Goal: Obtain resource: Download file/media

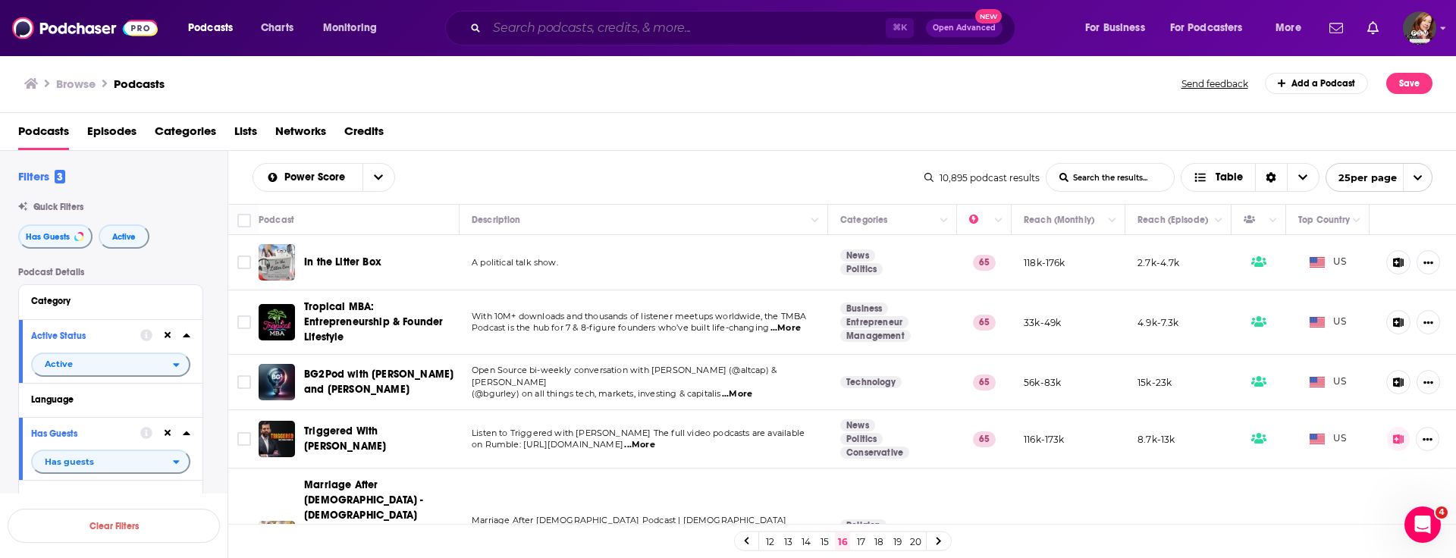
click at [513, 36] on input "Search podcasts, credits, & more..." at bounding box center [686, 28] width 399 height 24
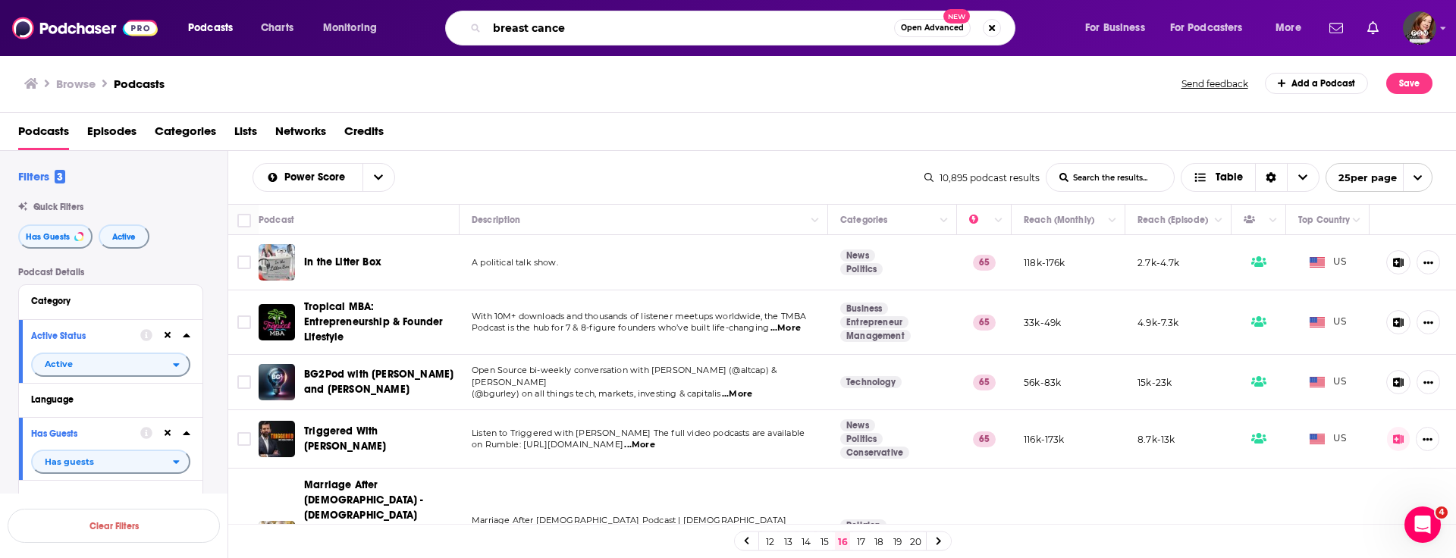
type input "[MEDICAL_DATA]"
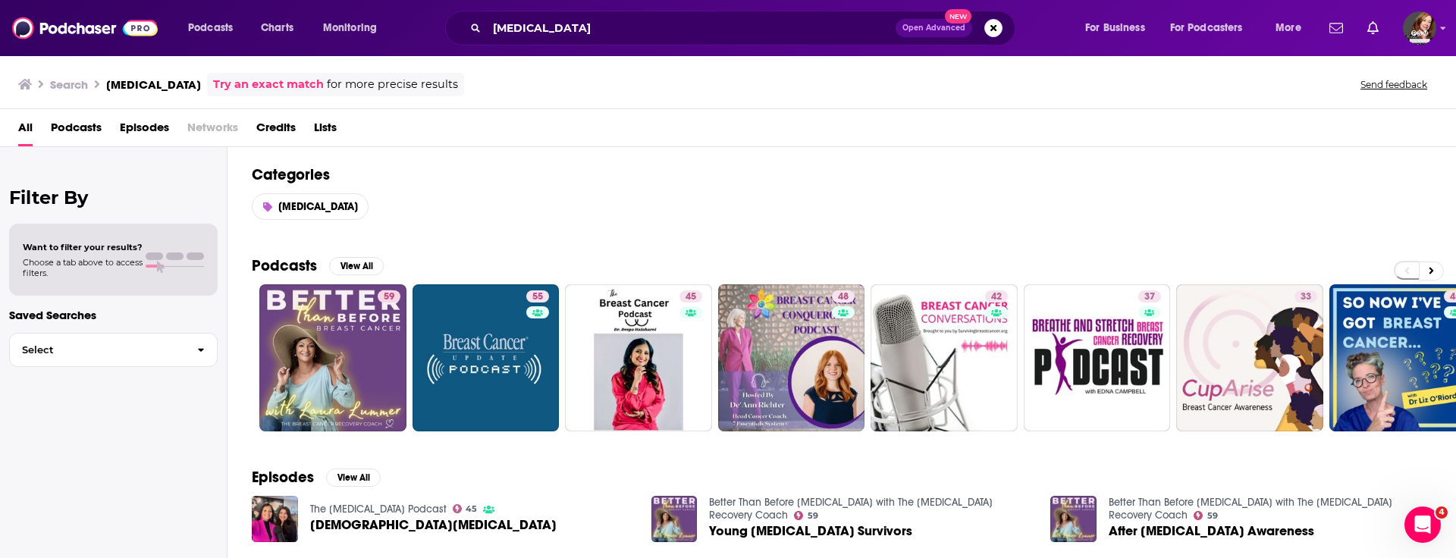
click at [74, 121] on span "Podcasts" at bounding box center [76, 130] width 51 height 31
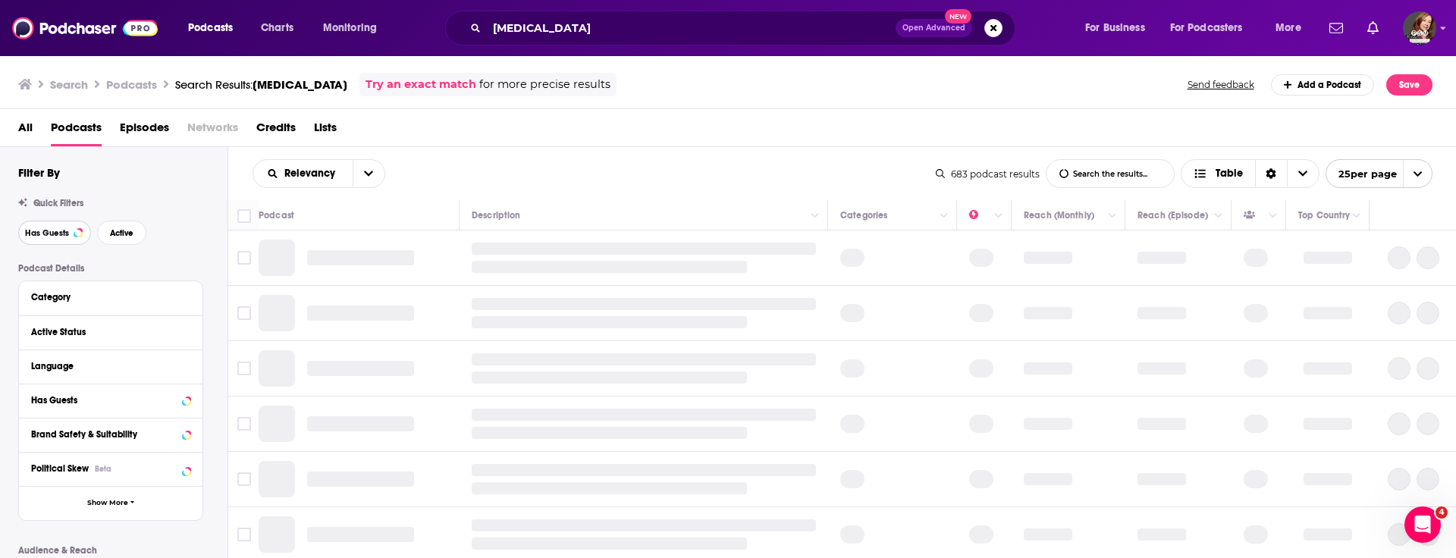
click at [41, 231] on span "Has Guests" at bounding box center [47, 233] width 44 height 8
click at [121, 237] on span "Active" at bounding box center [123, 233] width 24 height 8
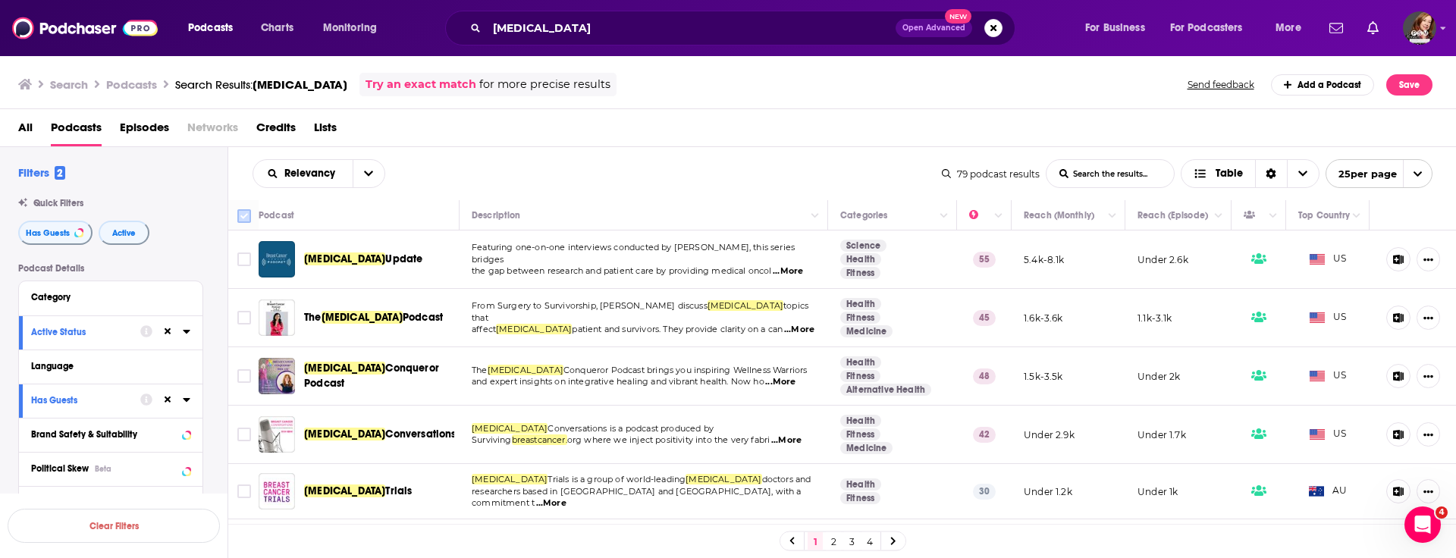
click at [242, 215] on input "Toggle select all" at bounding box center [244, 216] width 14 height 14
checkbox input "true"
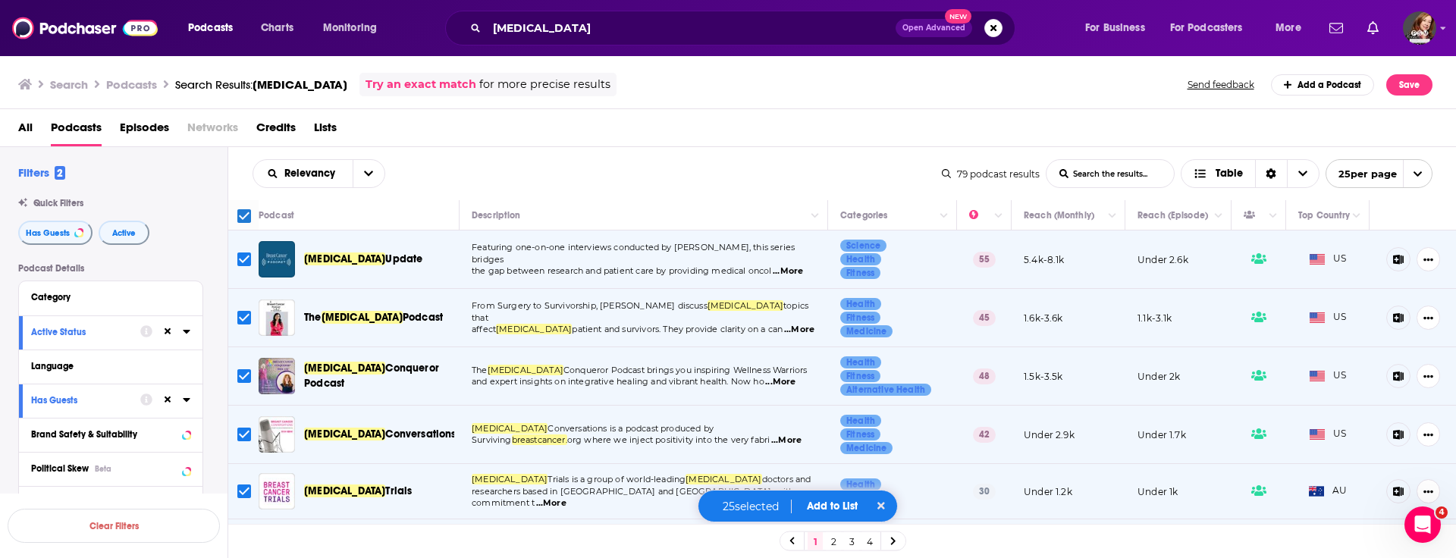
click at [840, 503] on button "Add to List" at bounding box center [832, 506] width 75 height 13
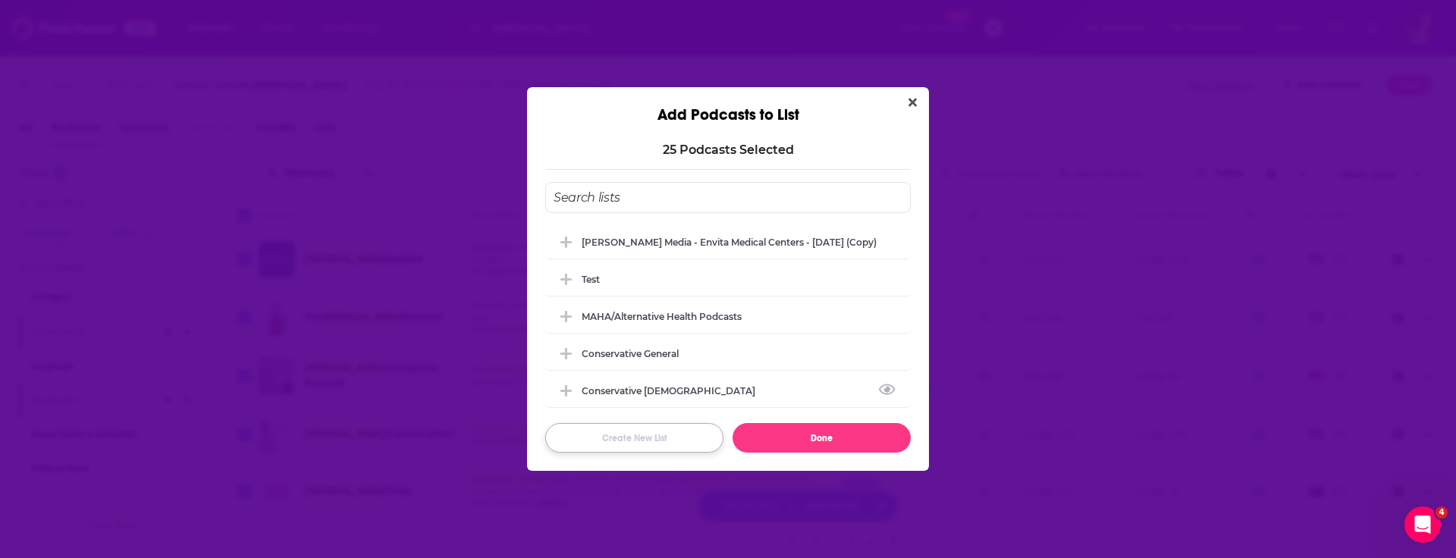
click at [631, 438] on button "Create New List" at bounding box center [634, 438] width 178 height 30
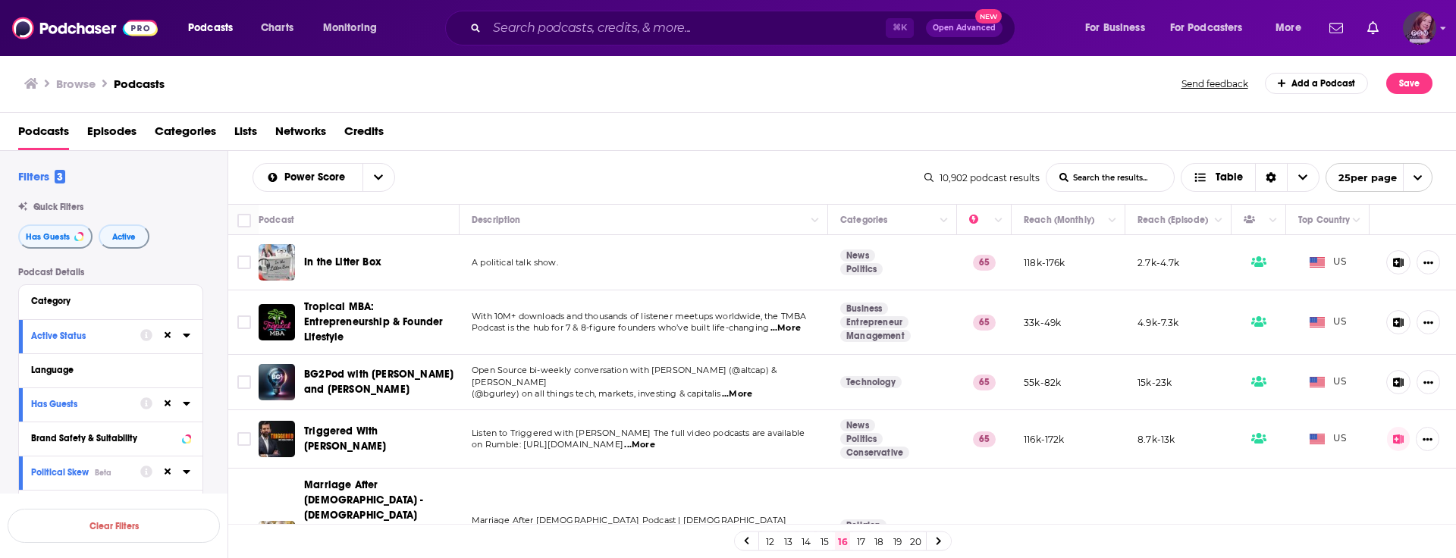
click at [1421, 33] on img "Logged in as pamelastevensmedia" at bounding box center [1419, 27] width 33 height 33
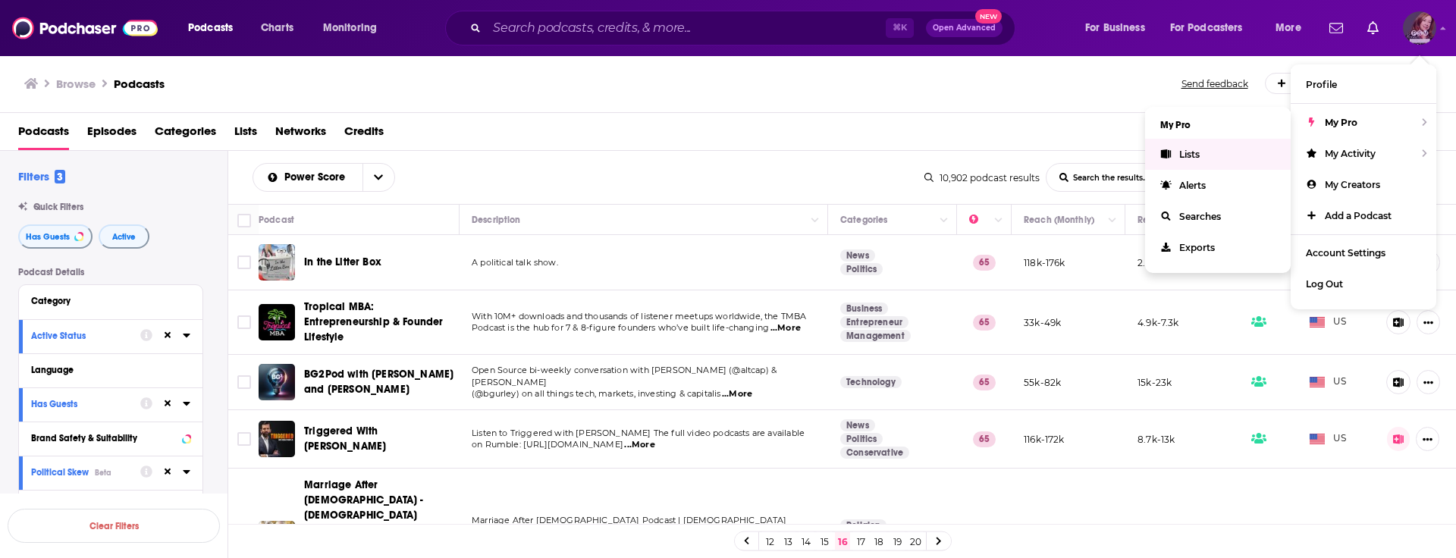
click at [1180, 152] on span "Lists" at bounding box center [1189, 154] width 20 height 11
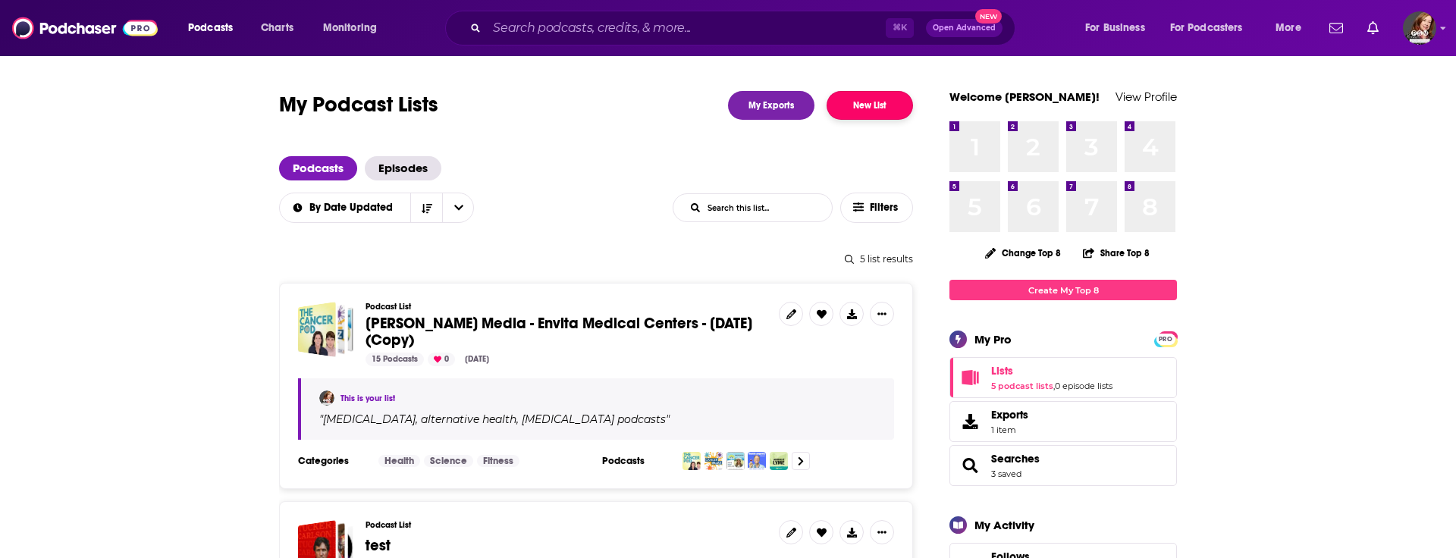
click at [869, 107] on button "New List" at bounding box center [869, 105] width 86 height 29
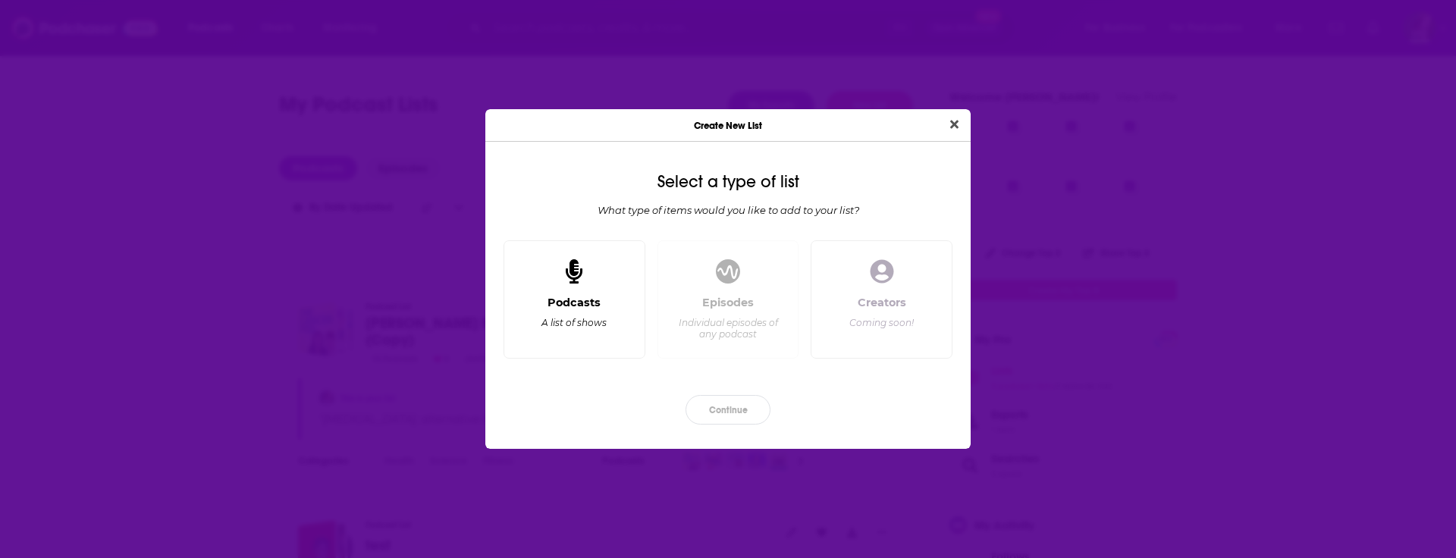
click at [572, 291] on div "Podcasts A list of shows" at bounding box center [574, 299] width 142 height 118
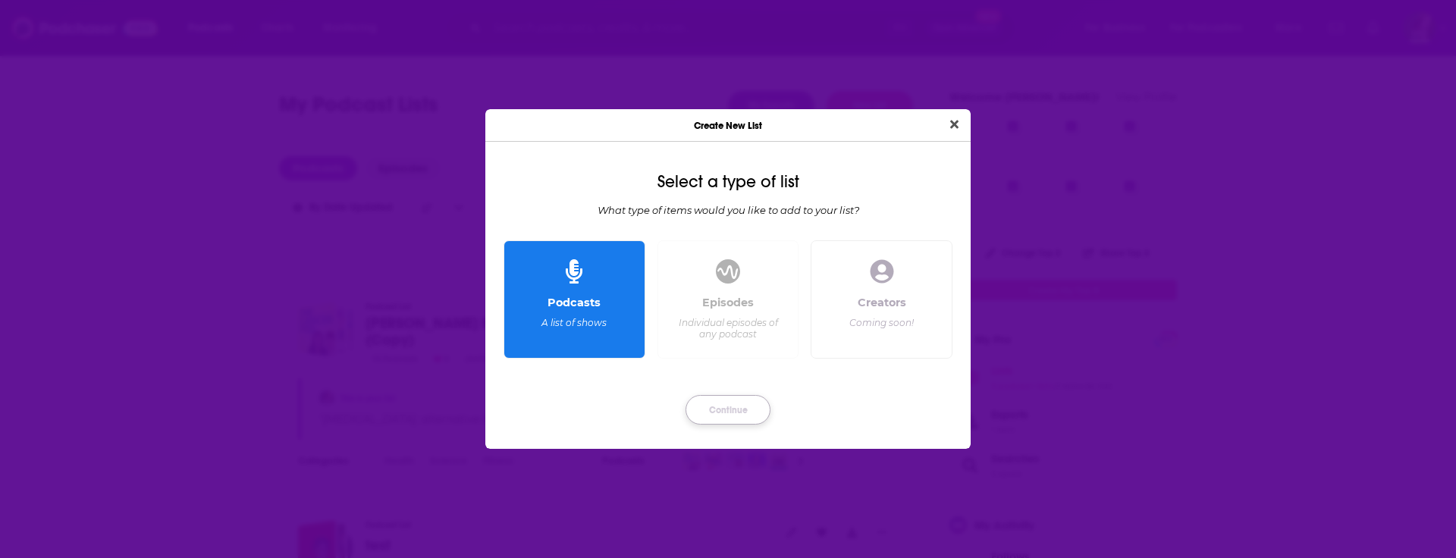
click at [710, 412] on button "Continue" at bounding box center [727, 410] width 85 height 30
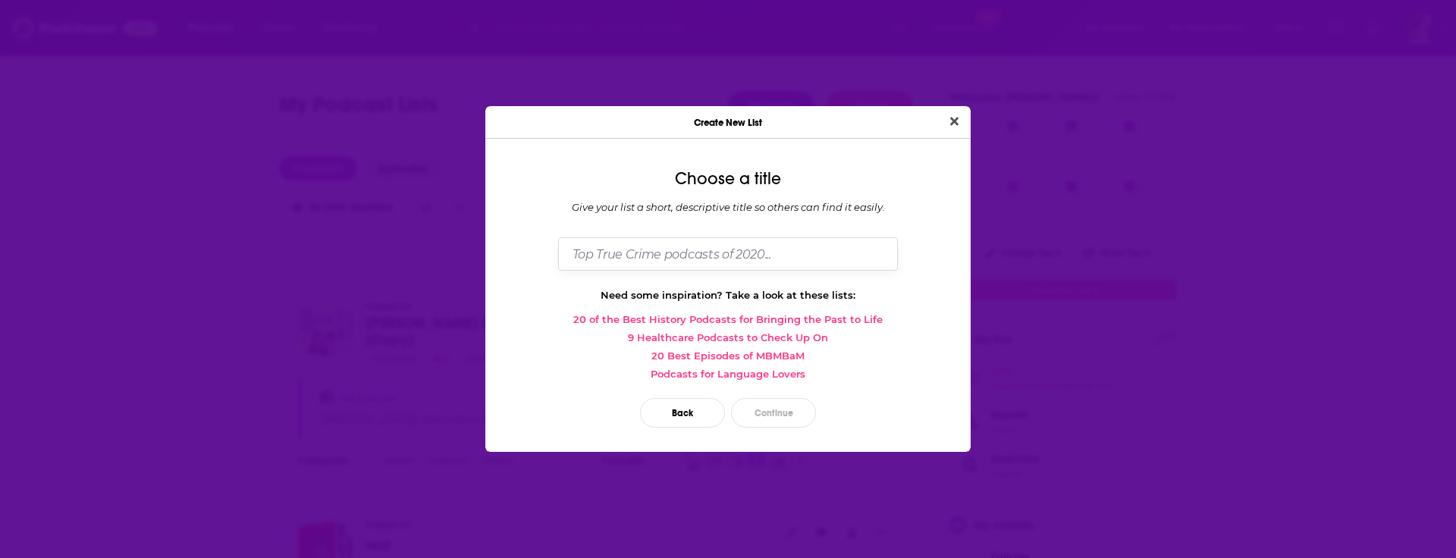
click at [593, 252] on input "Dialog" at bounding box center [728, 253] width 340 height 33
type input "[MEDICAL_DATA]"
click at [761, 407] on button "Continue" at bounding box center [773, 413] width 85 height 30
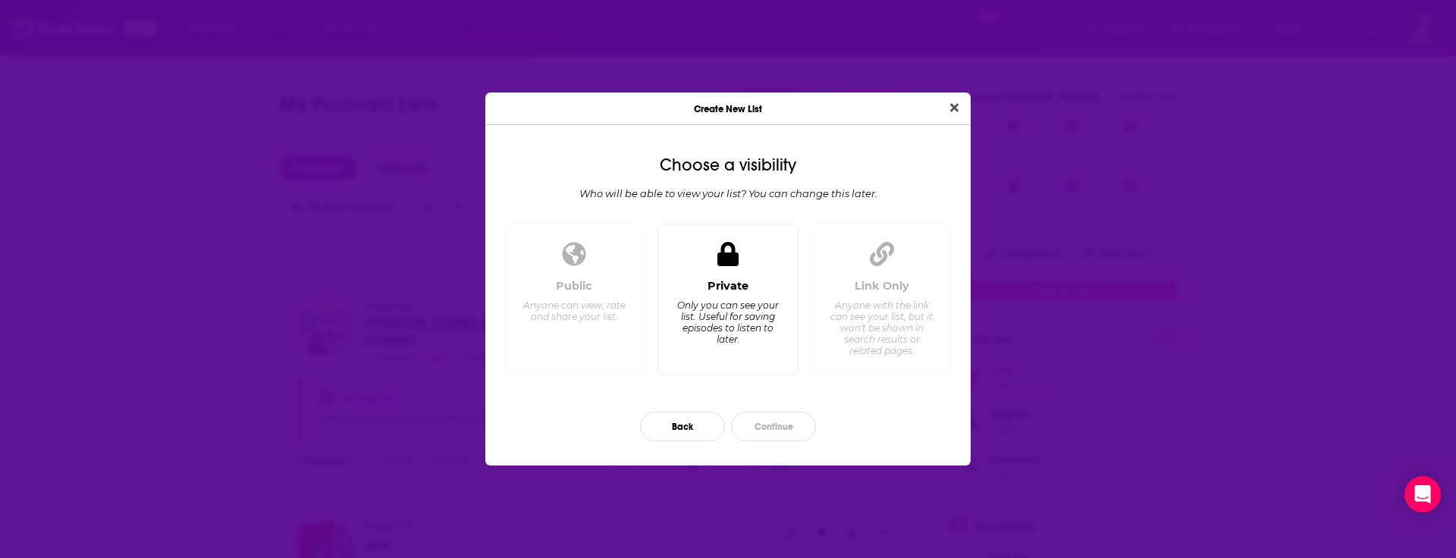
click at [738, 278] on div "Private Only you can see your list. Useful for saving episodes to listen to lat…" at bounding box center [728, 300] width 142 height 152
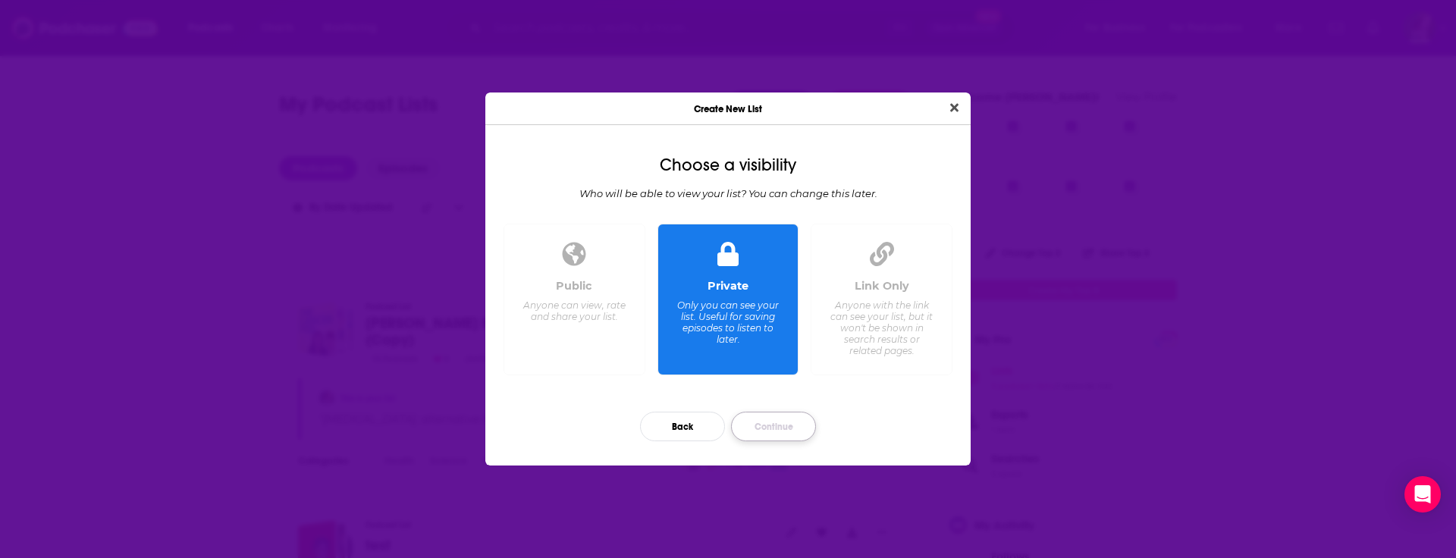
click at [790, 430] on button "Continue" at bounding box center [773, 427] width 85 height 30
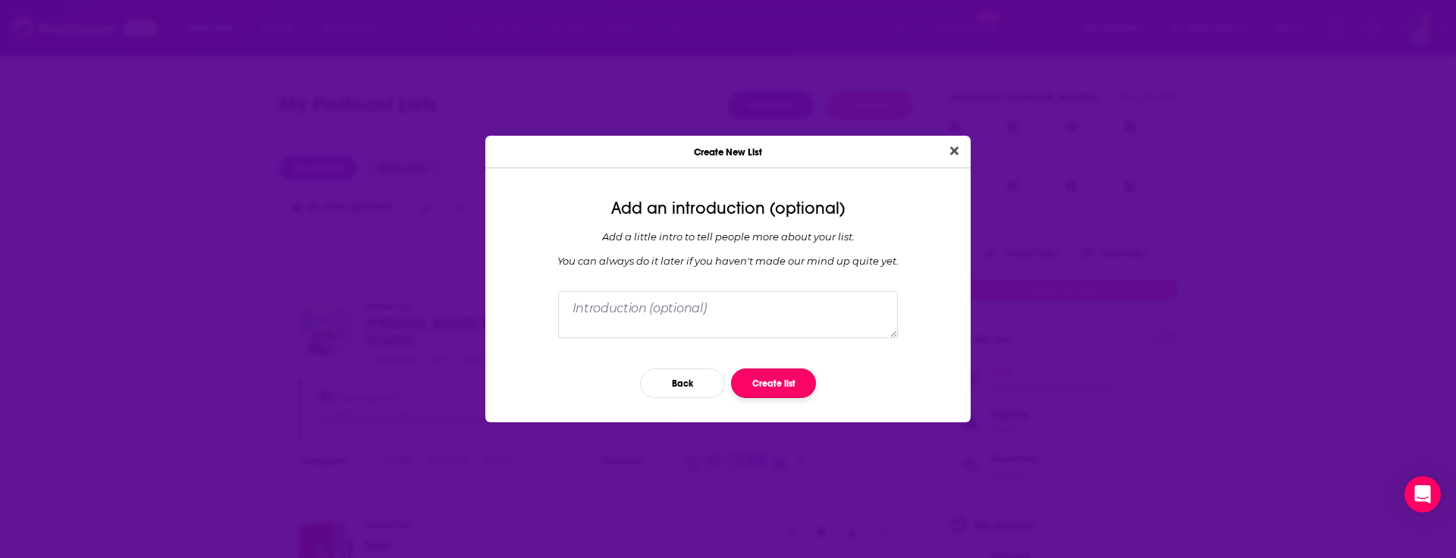
click at [789, 386] on button "Create list" at bounding box center [773, 384] width 85 height 30
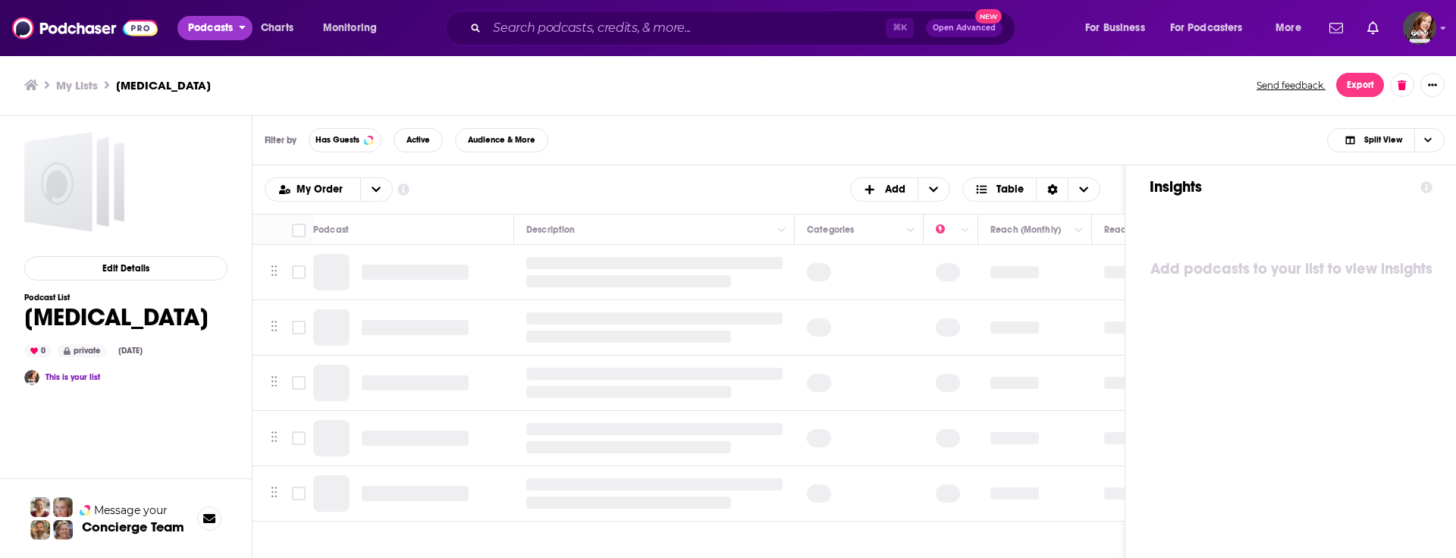
click at [207, 30] on span "Podcasts" at bounding box center [210, 27] width 45 height 21
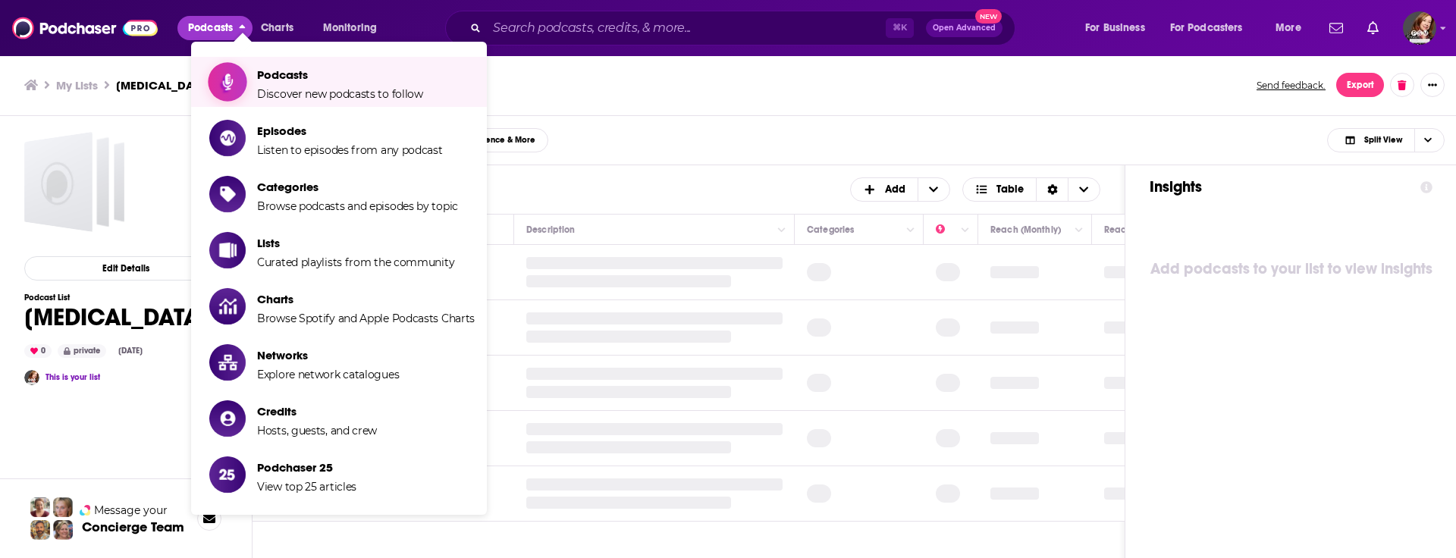
click at [330, 75] on span "Podcasts" at bounding box center [340, 74] width 166 height 14
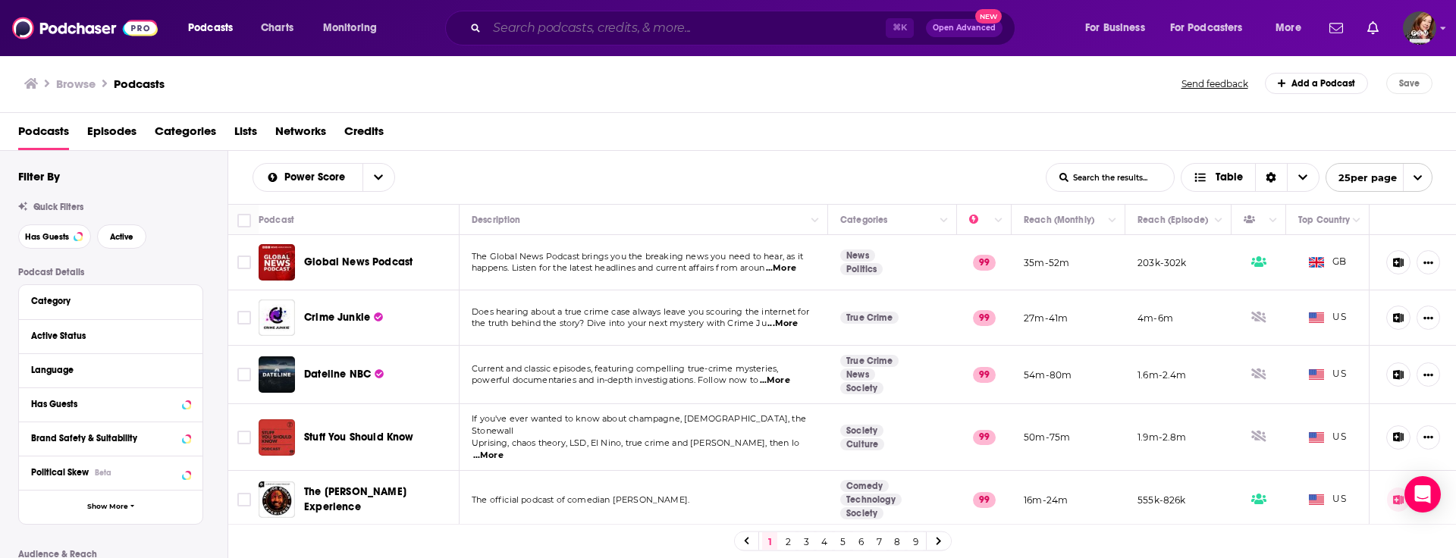
click at [522, 29] on input "Search podcasts, credits, & more..." at bounding box center [686, 28] width 399 height 24
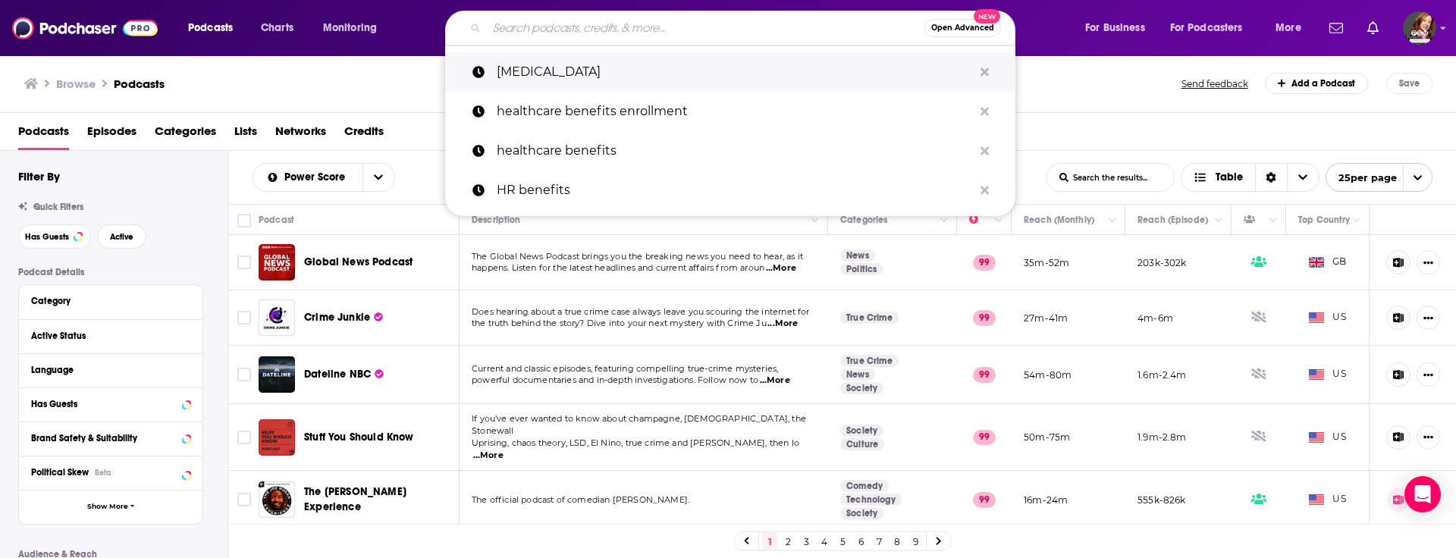
click at [544, 77] on p "breast cancer" at bounding box center [735, 71] width 476 height 39
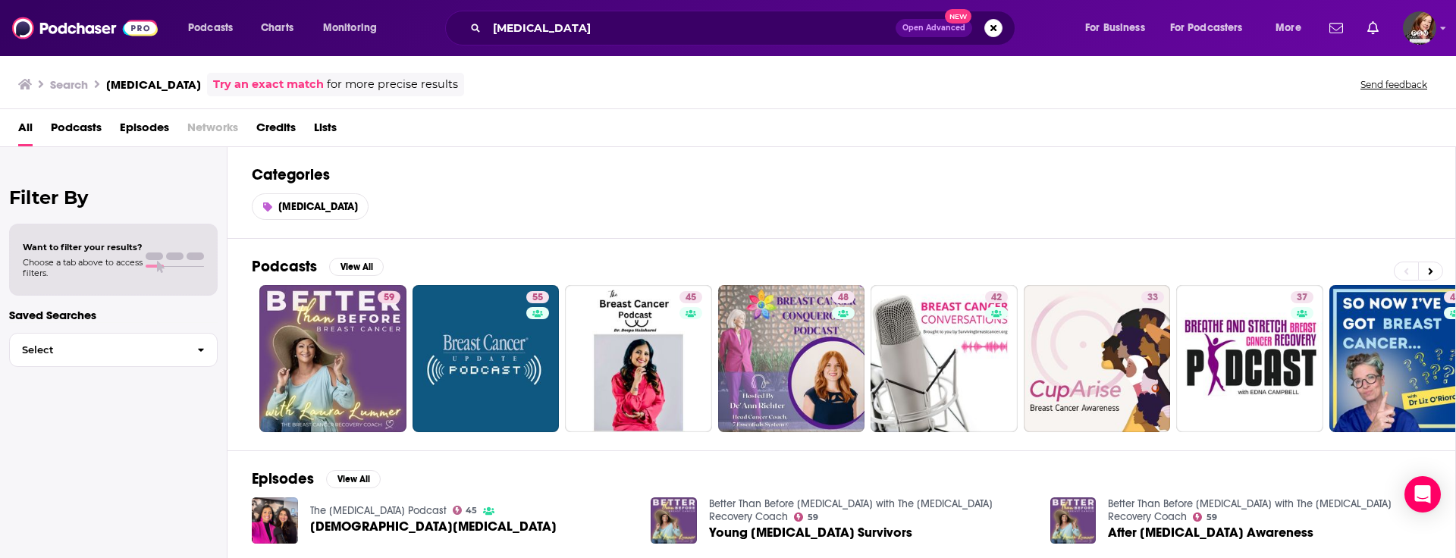
click at [77, 128] on span "Podcasts" at bounding box center [76, 130] width 51 height 31
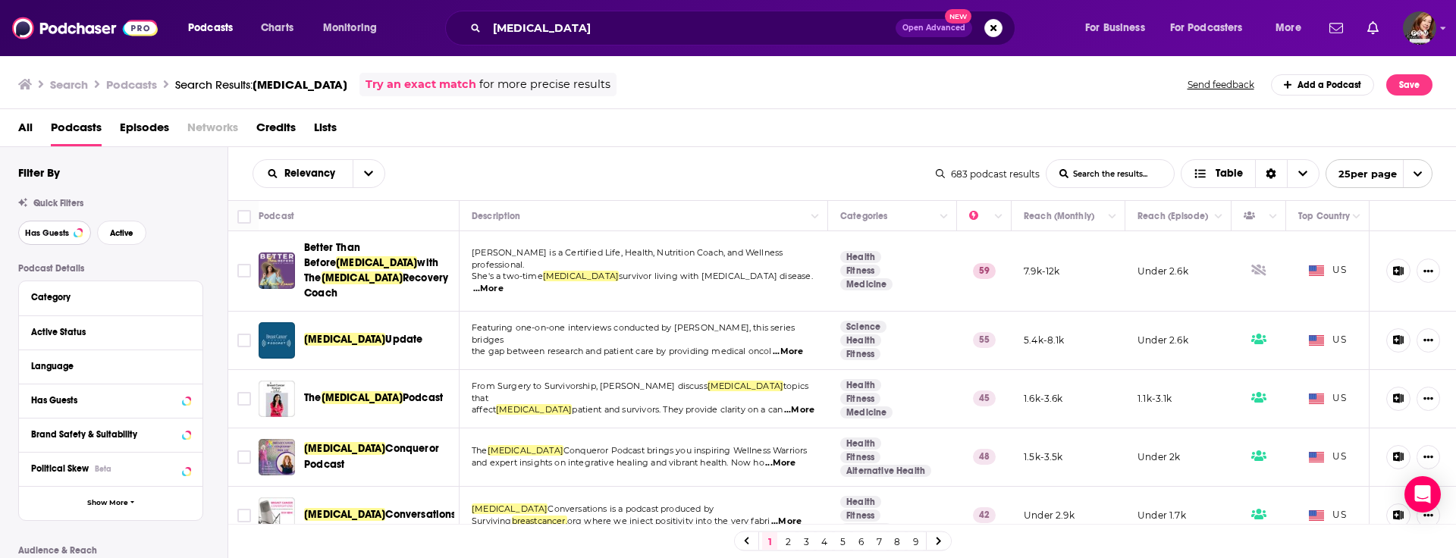
click at [45, 229] on span "Has Guests" at bounding box center [47, 233] width 44 height 8
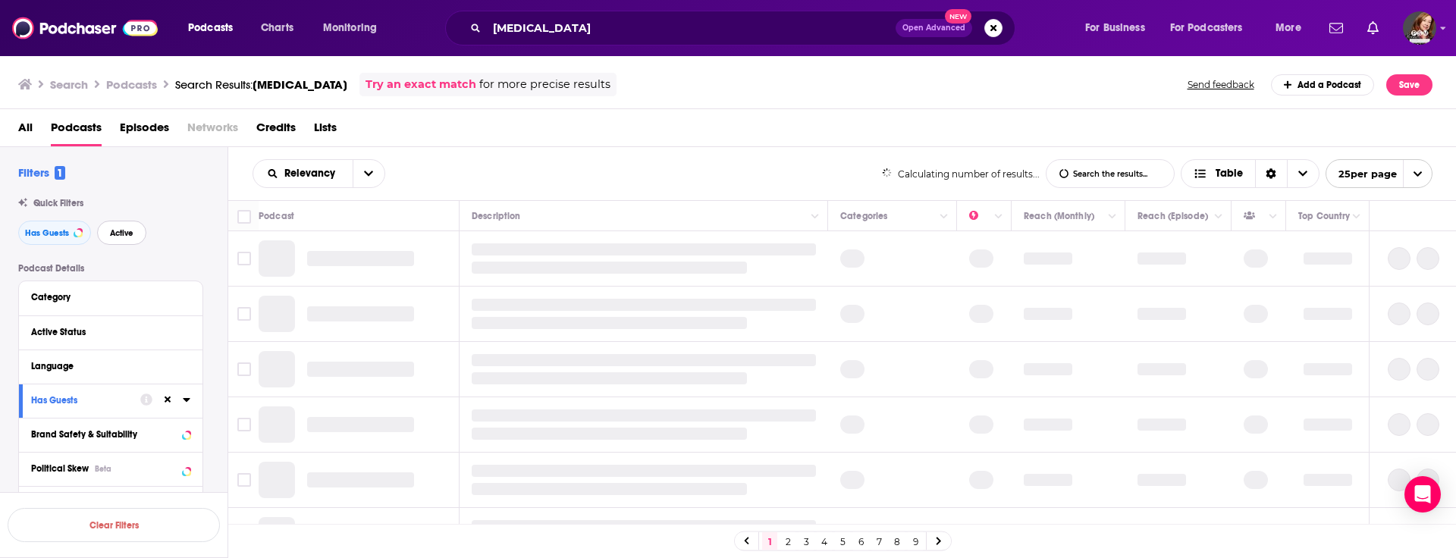
click at [128, 236] on span "Active" at bounding box center [122, 233] width 24 height 8
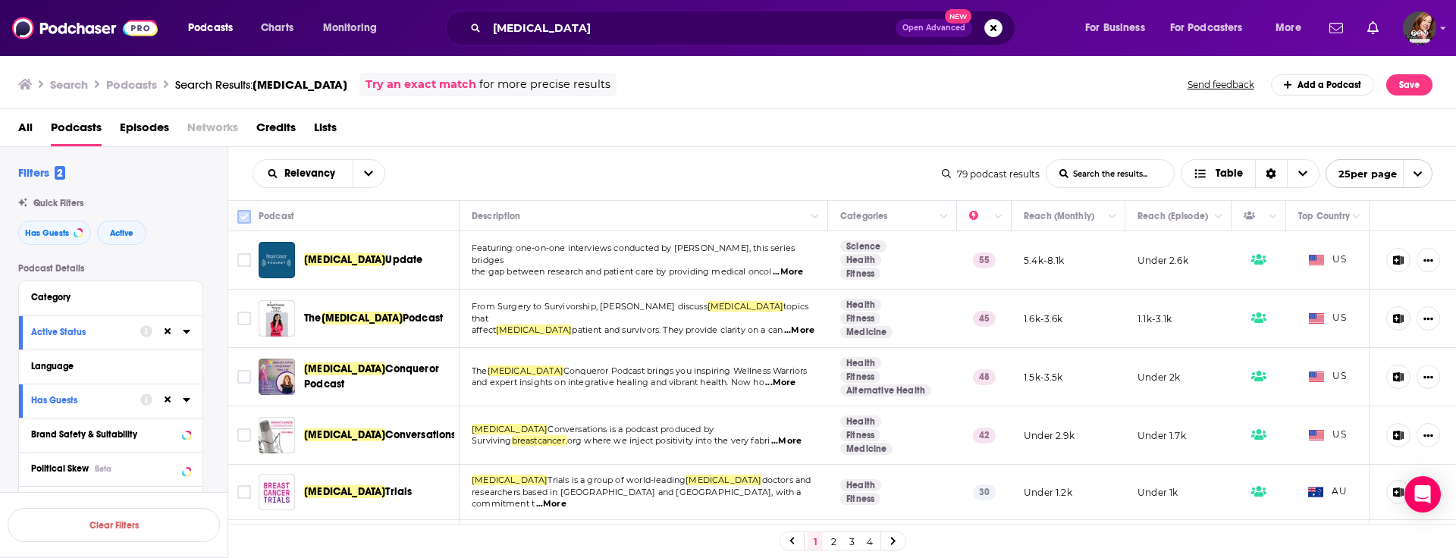
click at [243, 222] on input "Toggle select all" at bounding box center [244, 217] width 14 height 14
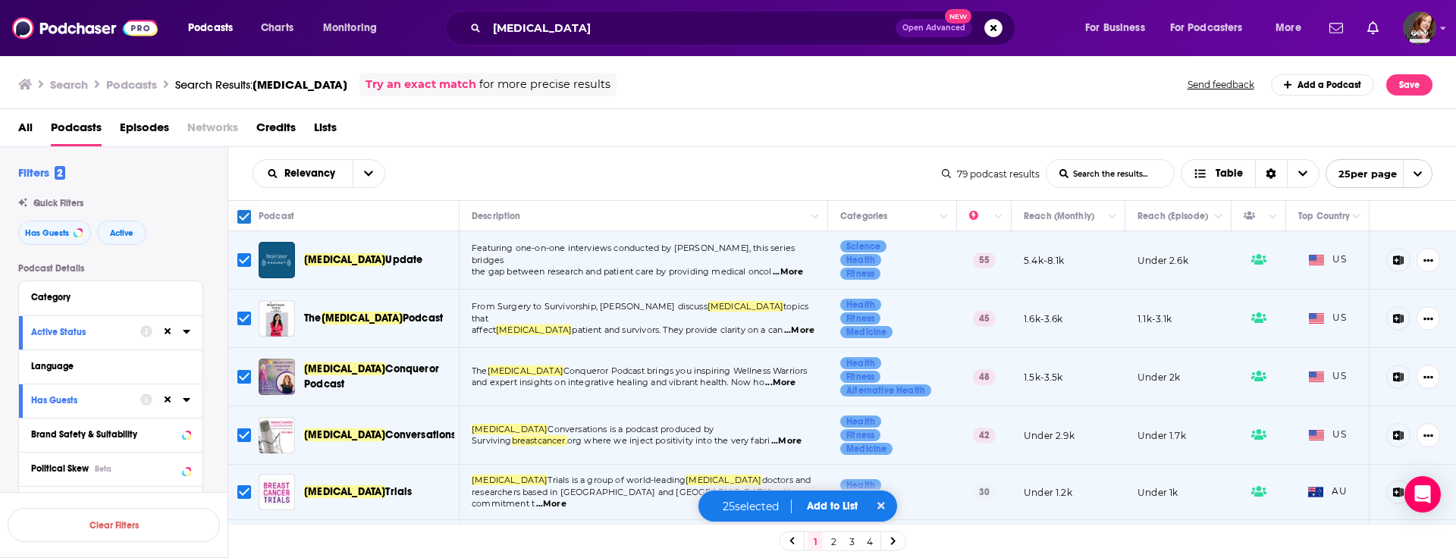
click at [830, 506] on button "Add to List" at bounding box center [832, 506] width 75 height 13
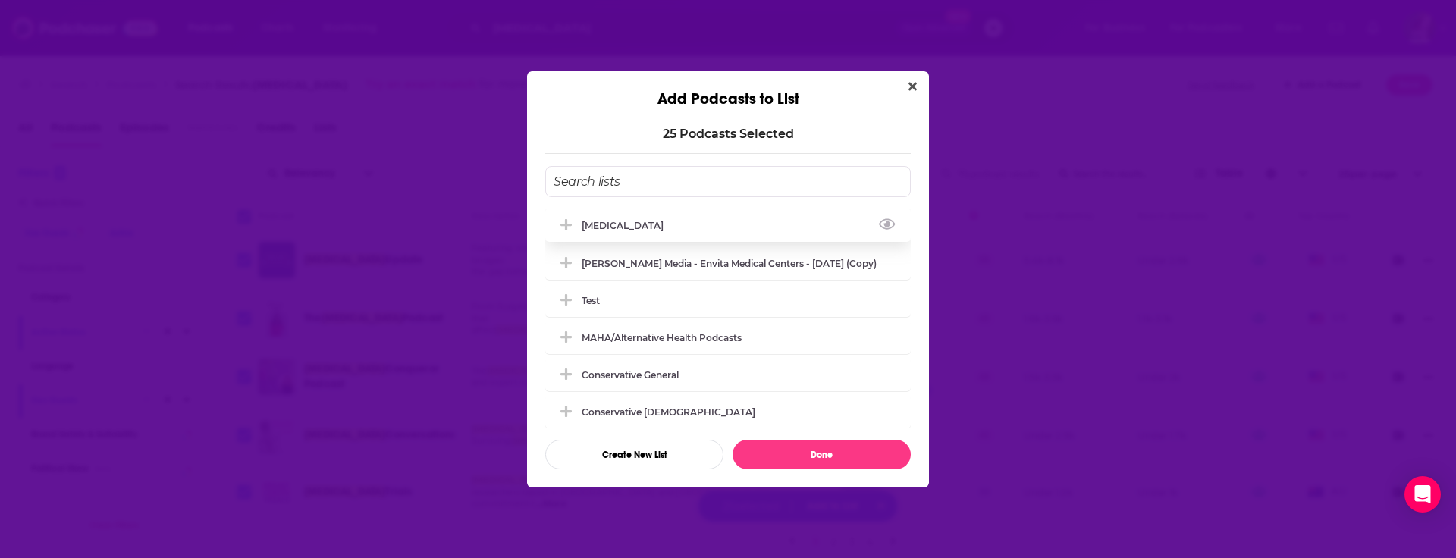
click at [696, 224] on div "[MEDICAL_DATA]" at bounding box center [727, 225] width 365 height 33
click at [828, 458] on button "Done" at bounding box center [821, 455] width 178 height 30
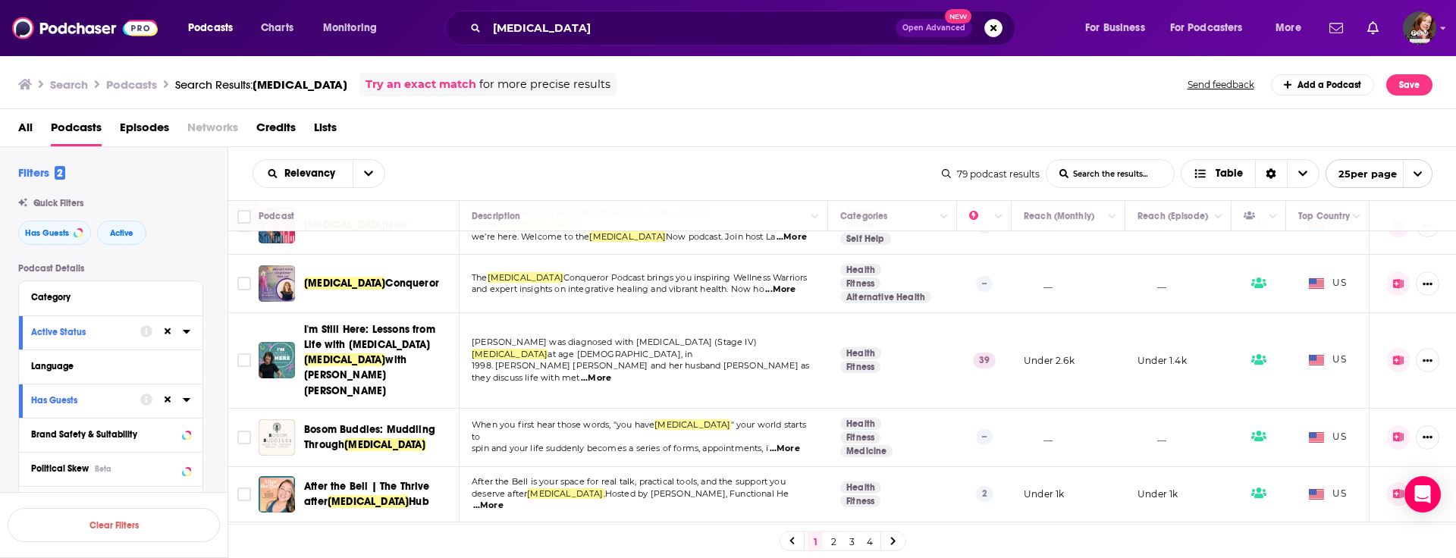
scroll to position [390, 0]
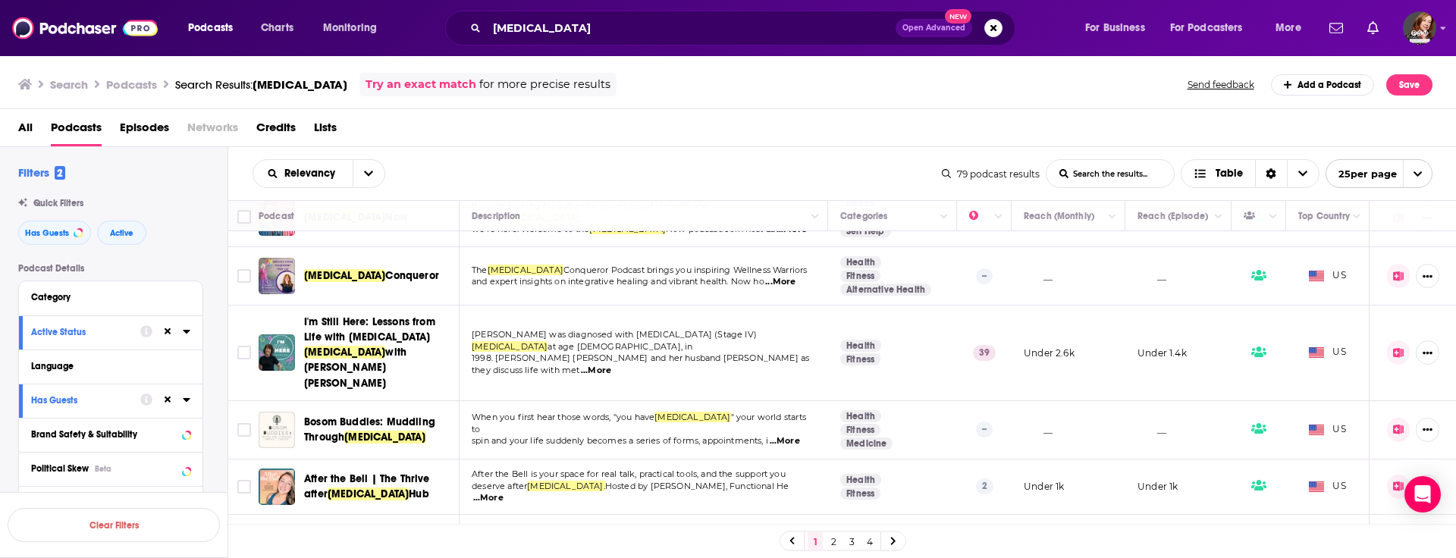
click at [833, 544] on link "2" at bounding box center [833, 541] width 15 height 18
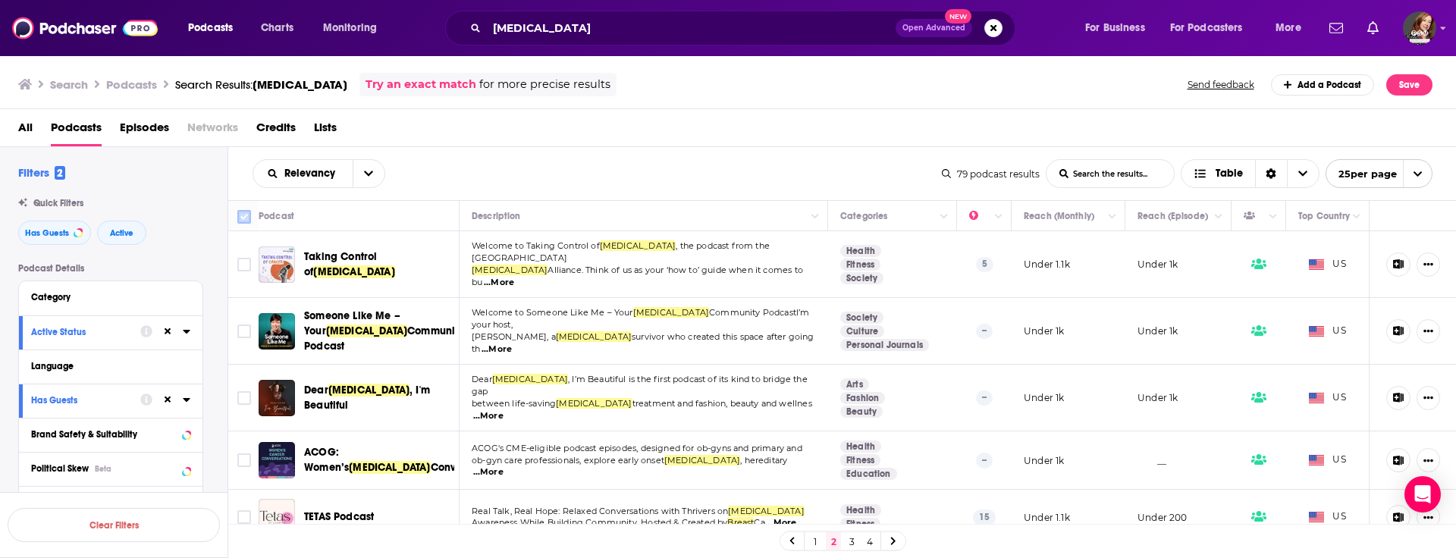
click at [245, 218] on input "Toggle select all" at bounding box center [244, 217] width 14 height 14
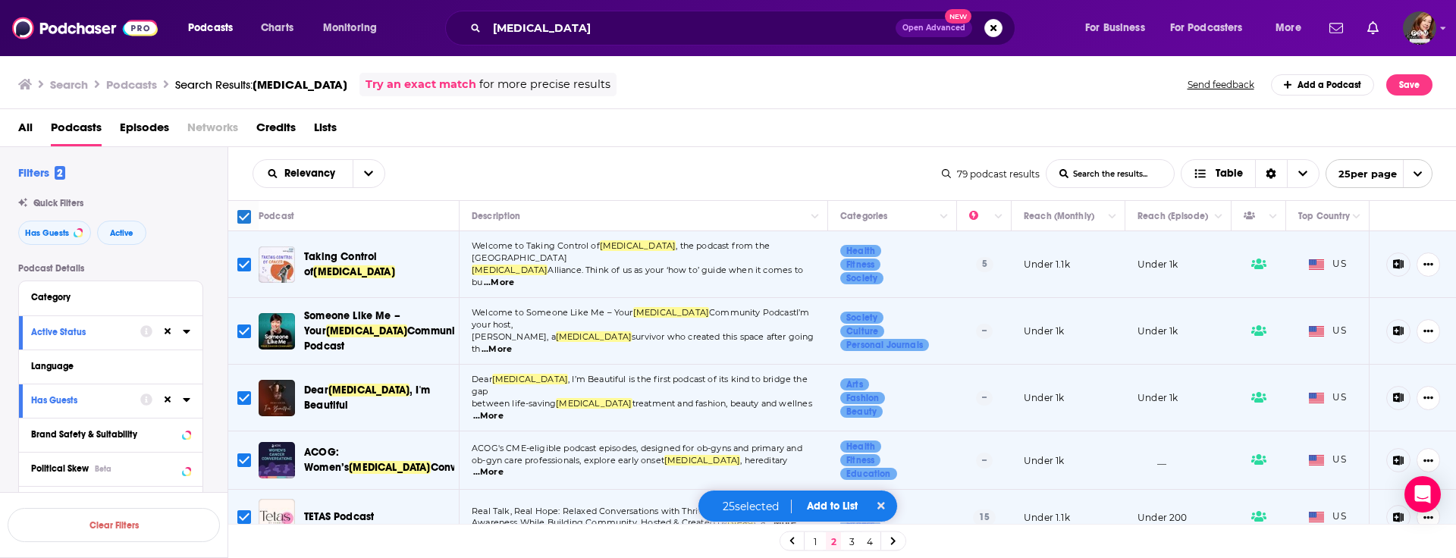
click at [836, 507] on button "Add to List" at bounding box center [832, 506] width 75 height 13
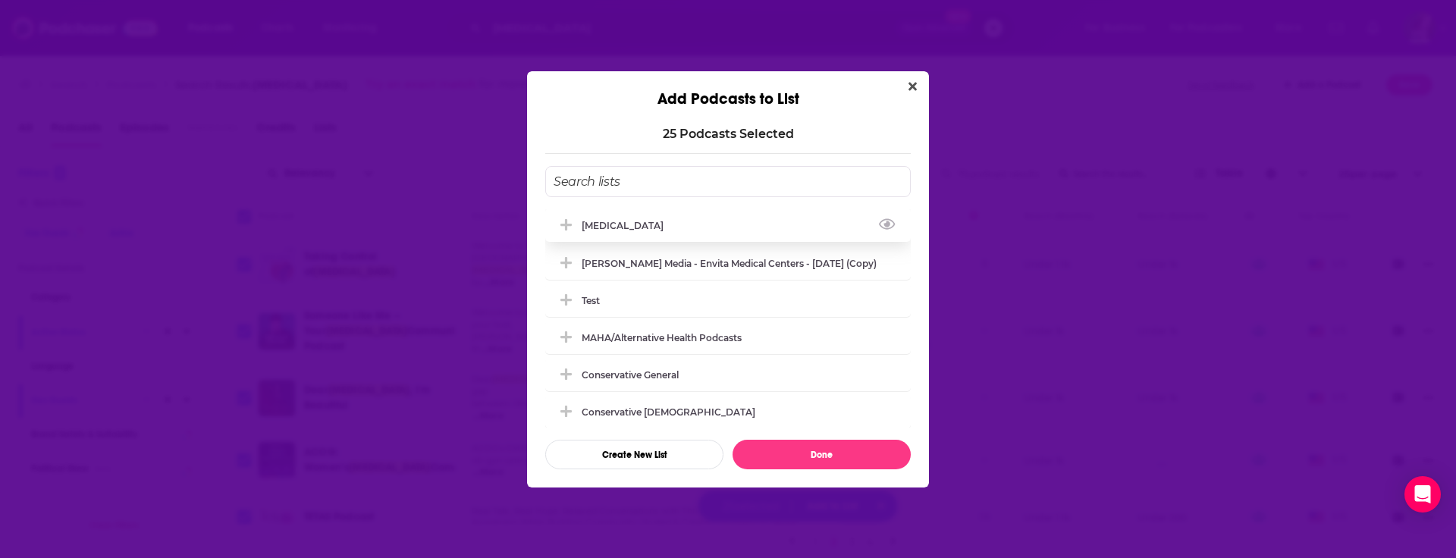
click at [688, 215] on div "[MEDICAL_DATA]" at bounding box center [727, 225] width 365 height 33
click at [813, 457] on button "Done" at bounding box center [821, 455] width 178 height 30
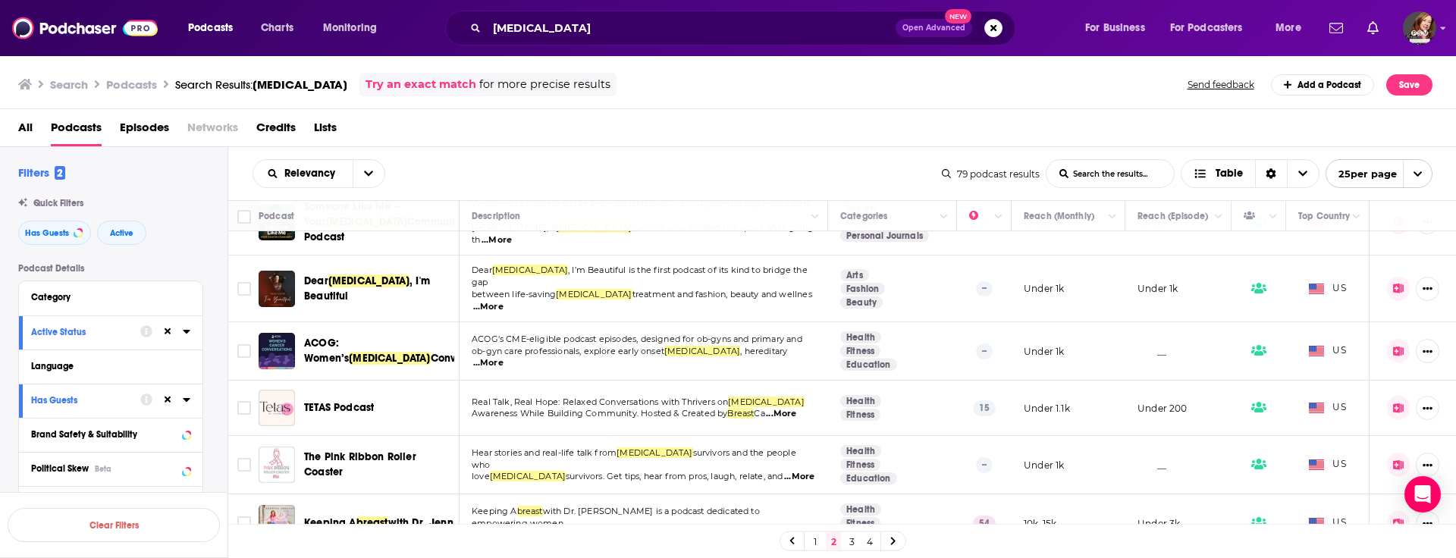
scroll to position [196, 0]
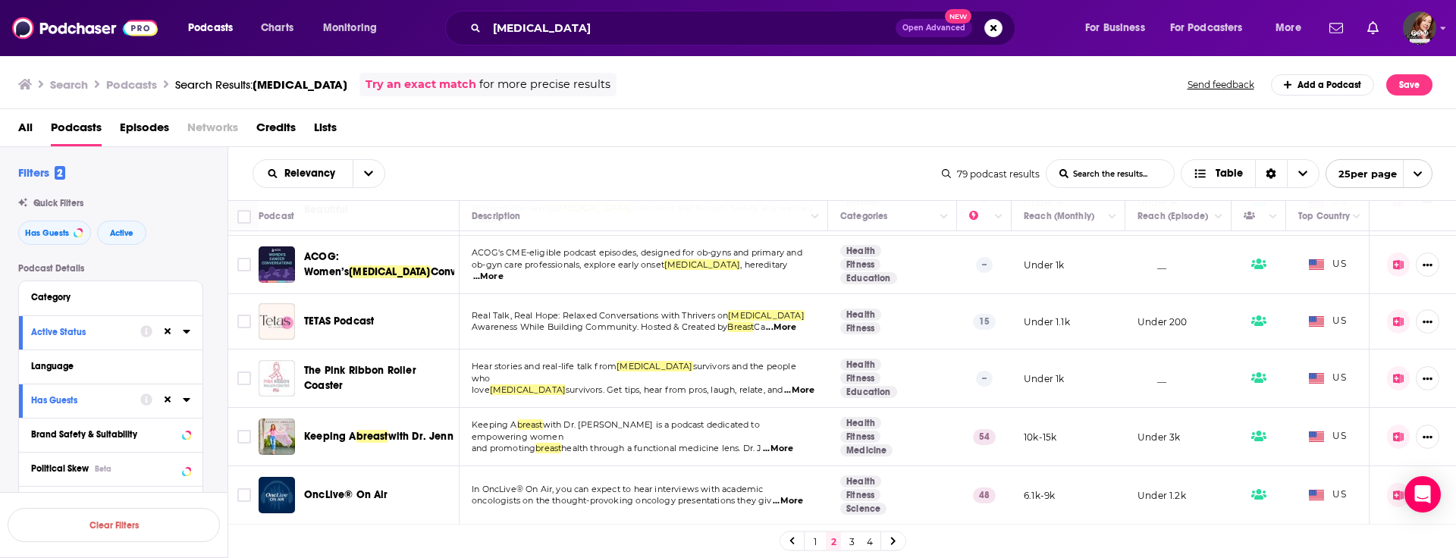
click at [853, 543] on link "3" at bounding box center [851, 541] width 15 height 18
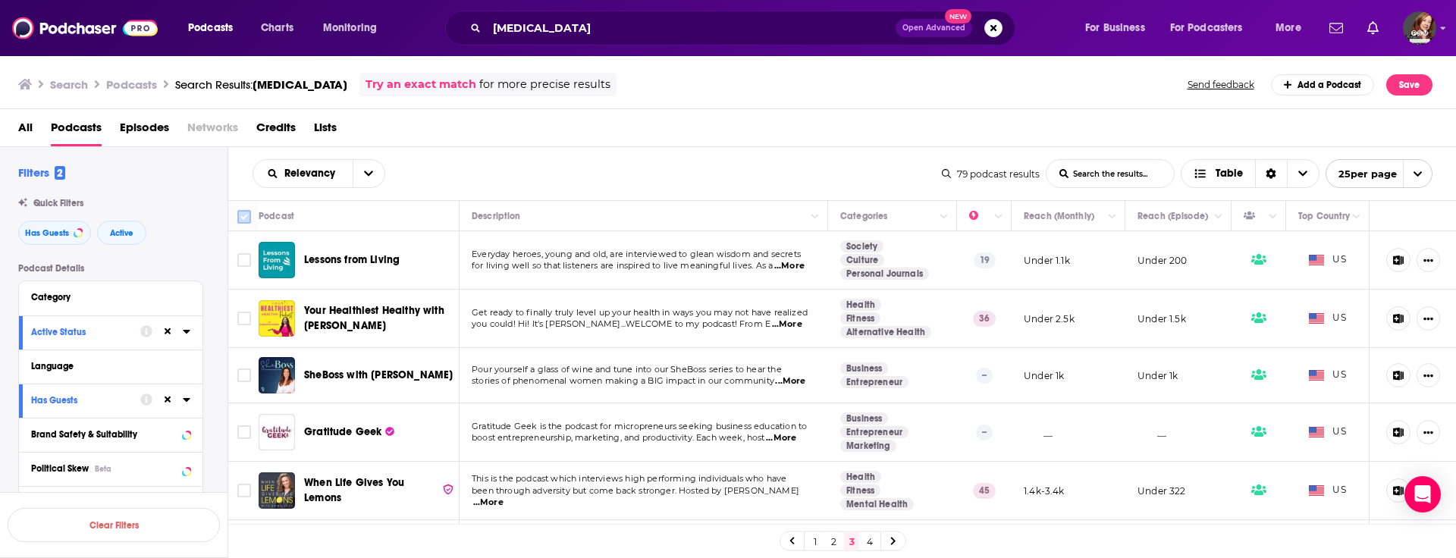
click at [245, 218] on input "Toggle select all" at bounding box center [244, 217] width 14 height 14
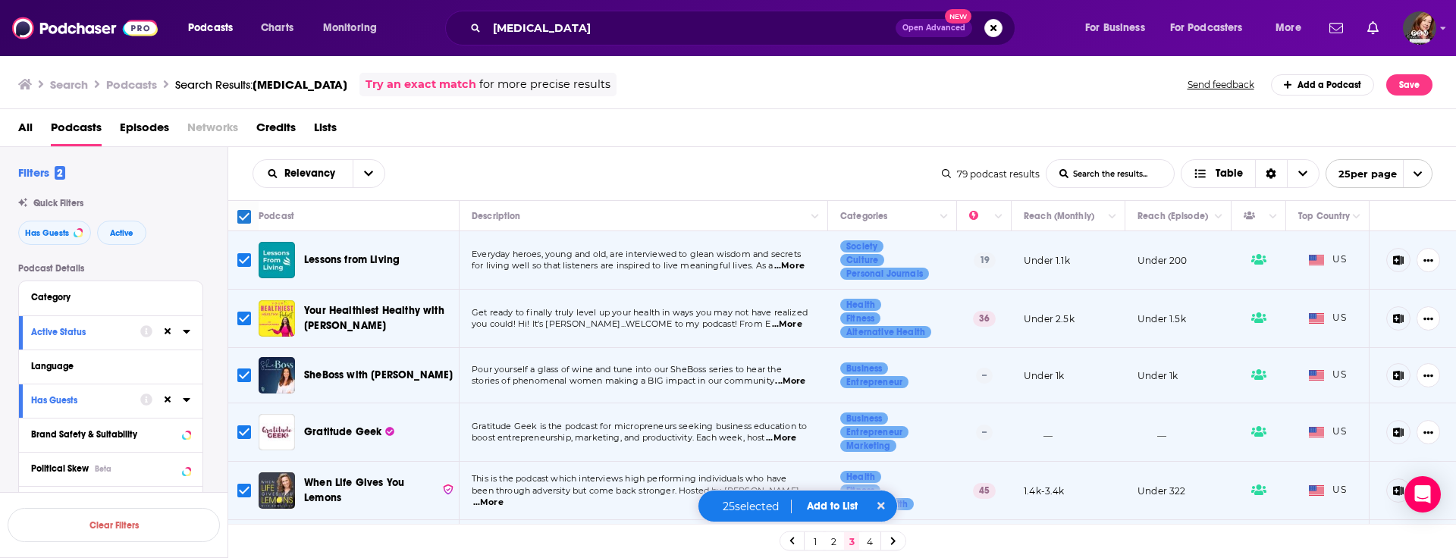
click at [830, 504] on button "Add to List" at bounding box center [832, 506] width 75 height 13
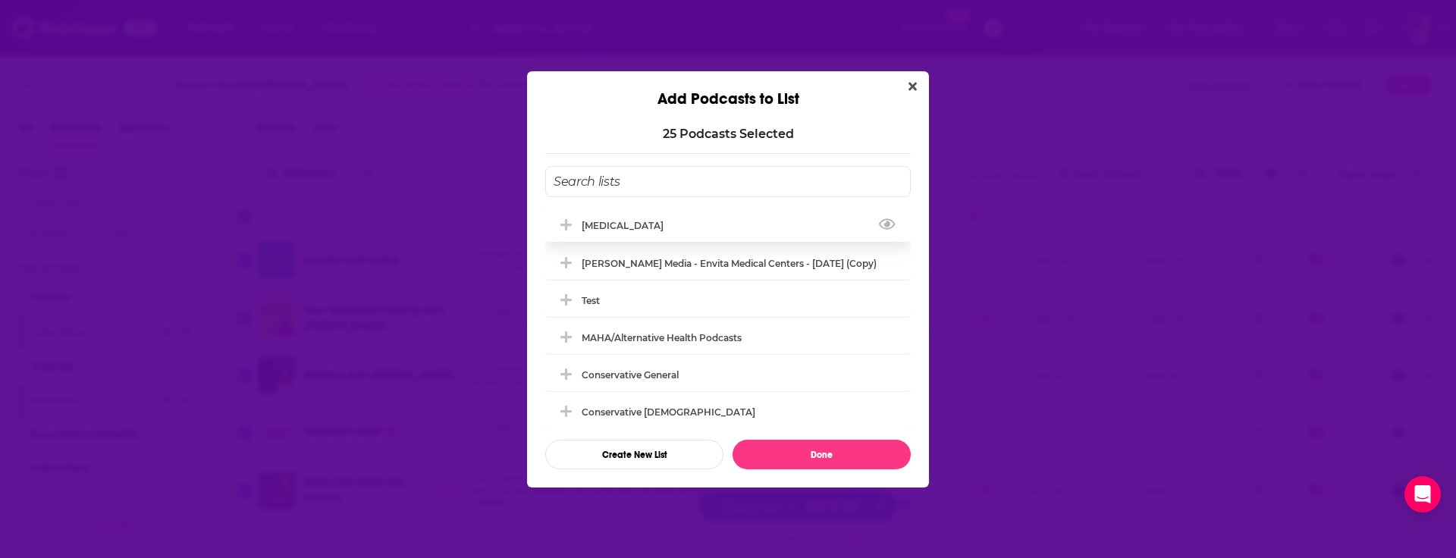
click at [660, 228] on div "[MEDICAL_DATA]" at bounding box center [727, 225] width 365 height 33
click at [830, 456] on button "Done" at bounding box center [821, 455] width 178 height 30
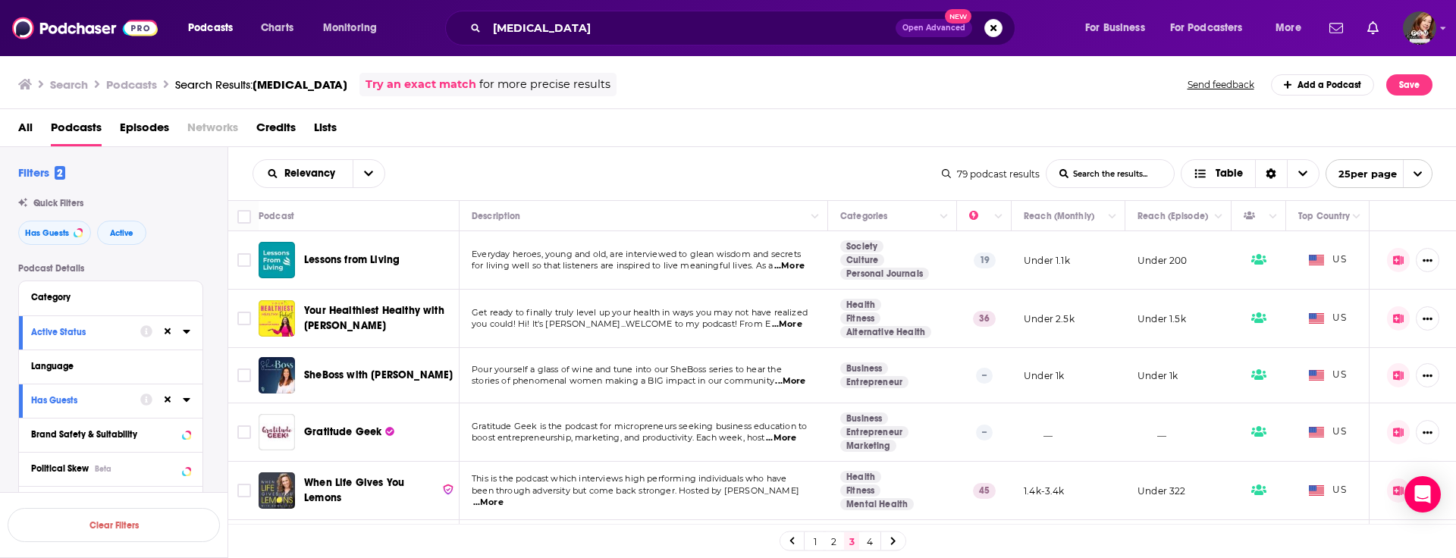
click at [870, 539] on link "4" at bounding box center [869, 541] width 15 height 18
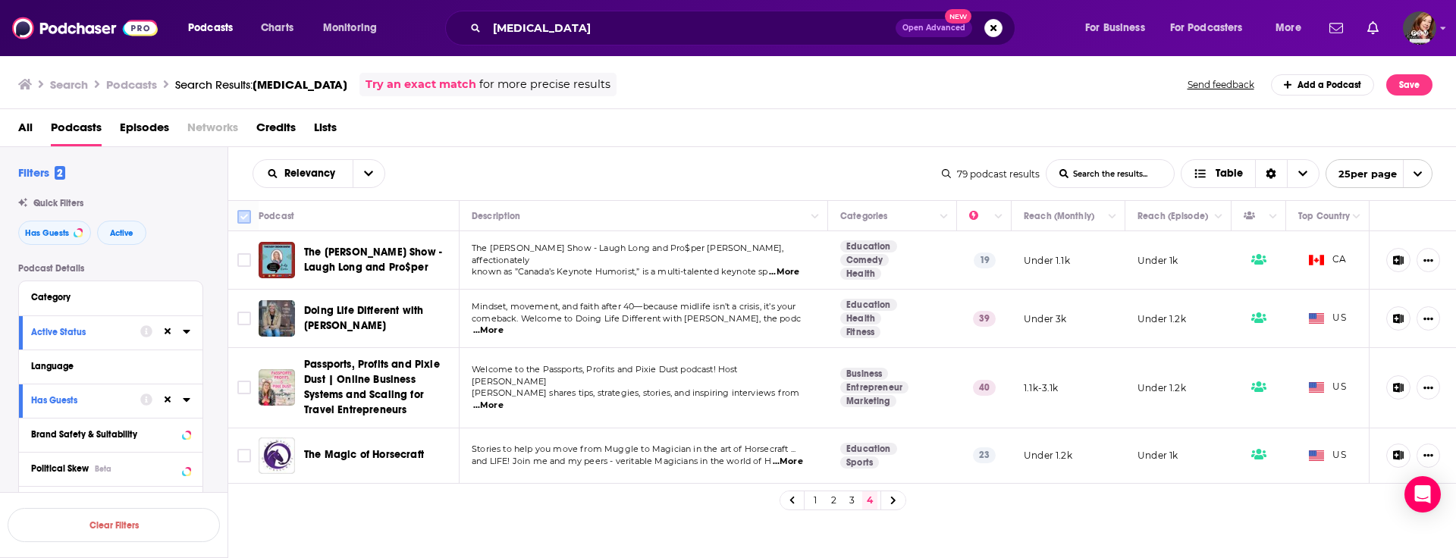
click at [245, 215] on input "Toggle select all" at bounding box center [244, 217] width 14 height 14
checkbox input "true"
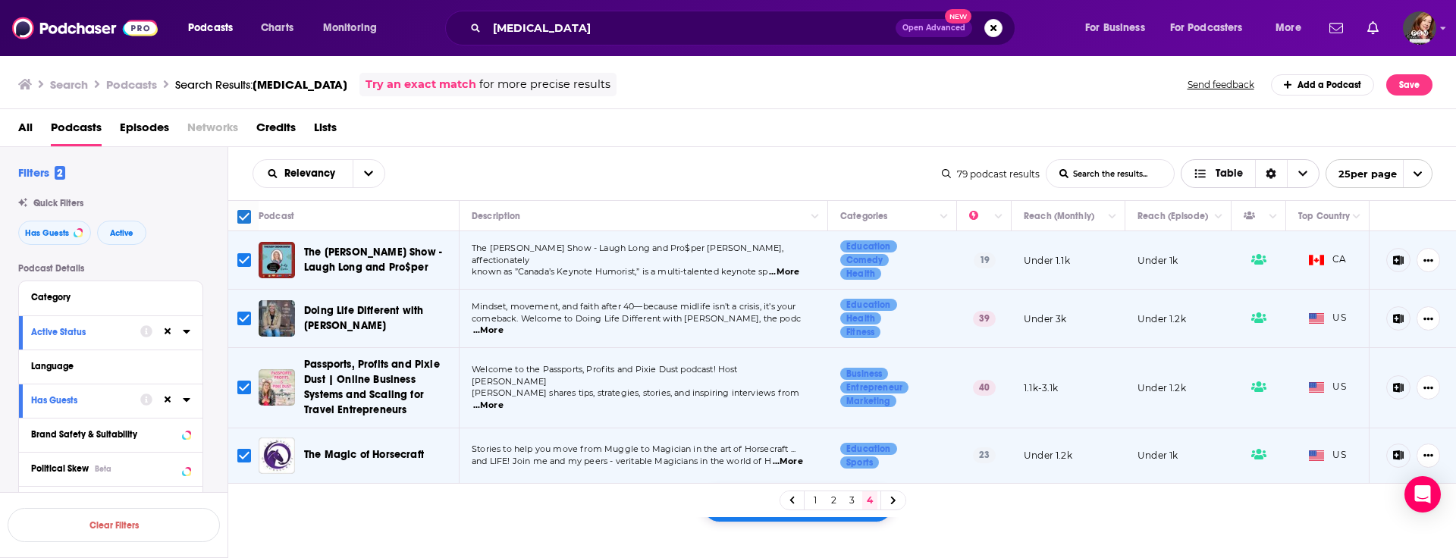
click at [1304, 171] on icon "Choose View" at bounding box center [1302, 173] width 9 height 5
click at [1416, 177] on icon "open menu" at bounding box center [1418, 174] width 10 height 10
click at [1416, 177] on icon "close menu" at bounding box center [1418, 174] width 10 height 10
click at [1419, 30] on img "Logged in as pamelastevensmedia" at bounding box center [1419, 27] width 33 height 33
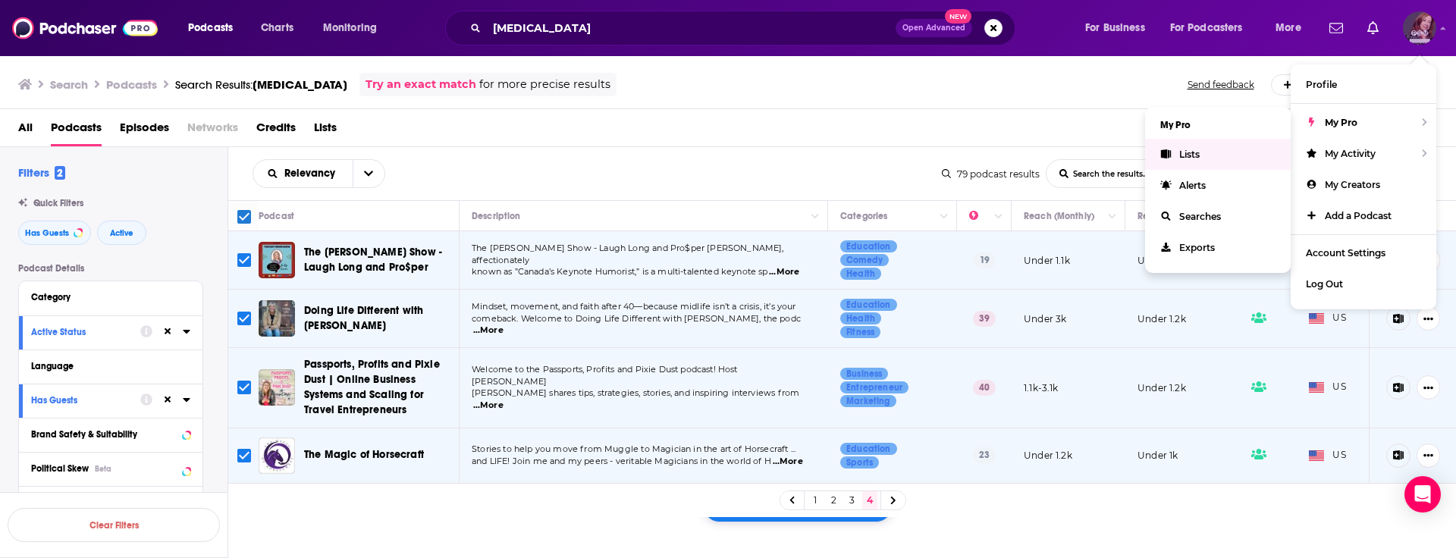
click at [1182, 155] on span "Lists" at bounding box center [1189, 154] width 20 height 11
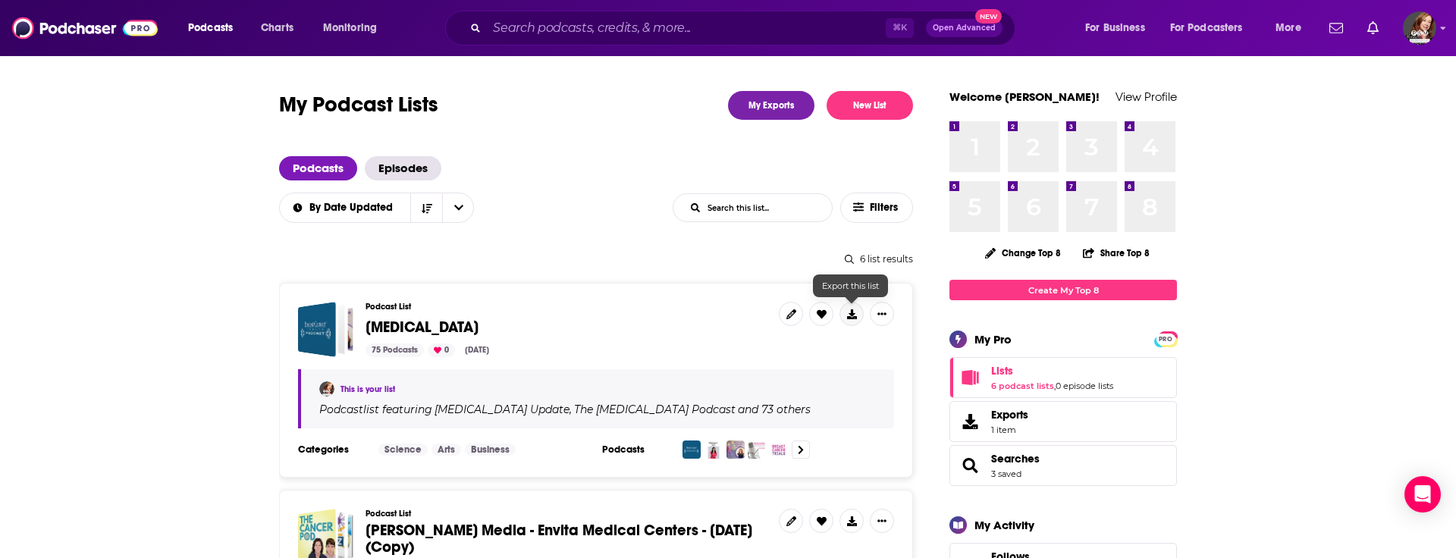
click at [852, 312] on icon at bounding box center [852, 314] width 10 height 10
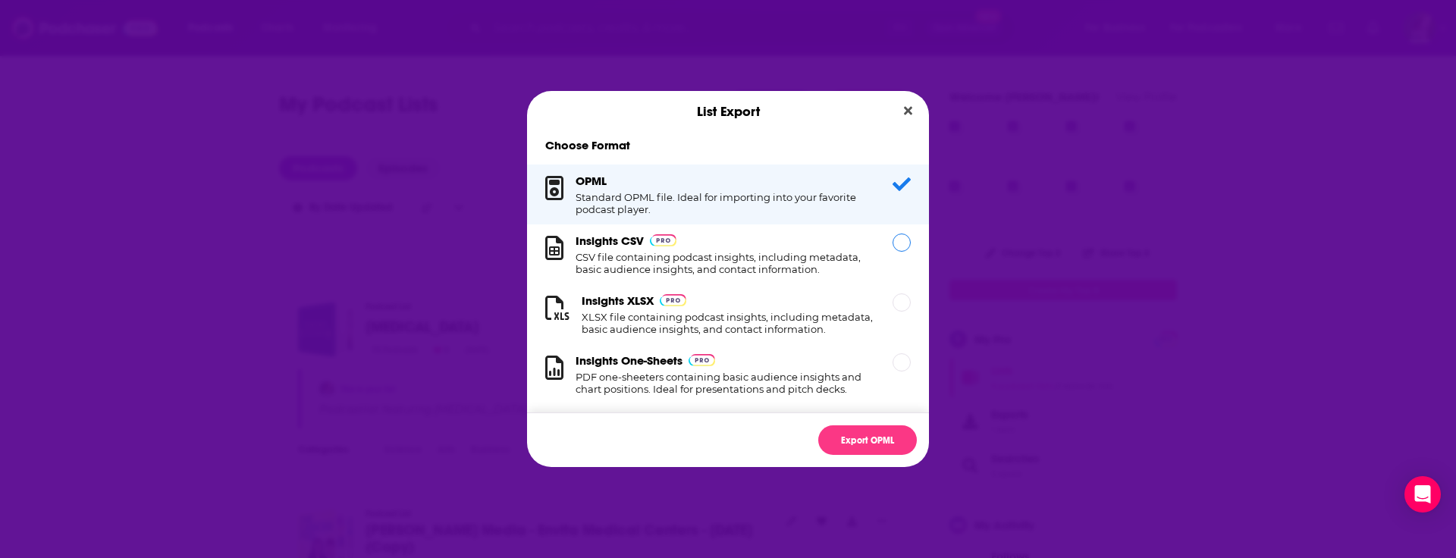
click at [755, 255] on h1 "CSV file containing podcast insights, including metadata, basic audience insigh…" at bounding box center [725, 263] width 299 height 24
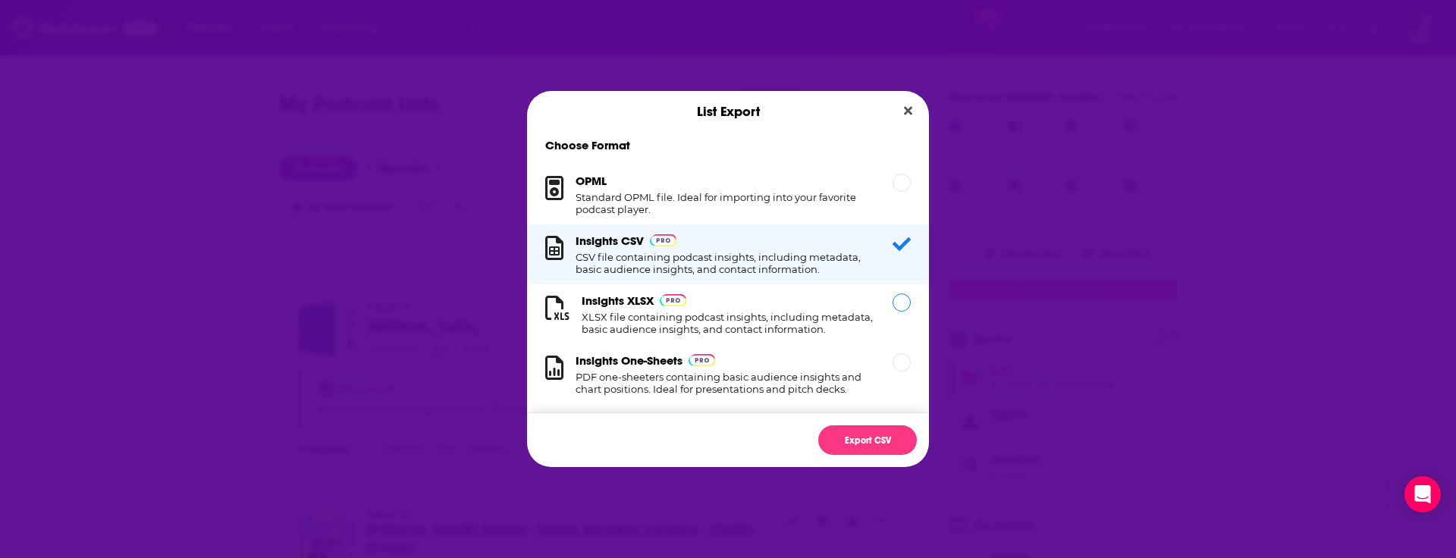
click at [701, 318] on h1 "XLSX file containing podcast insights, including metadata, basic audience insig…" at bounding box center [728, 323] width 293 height 24
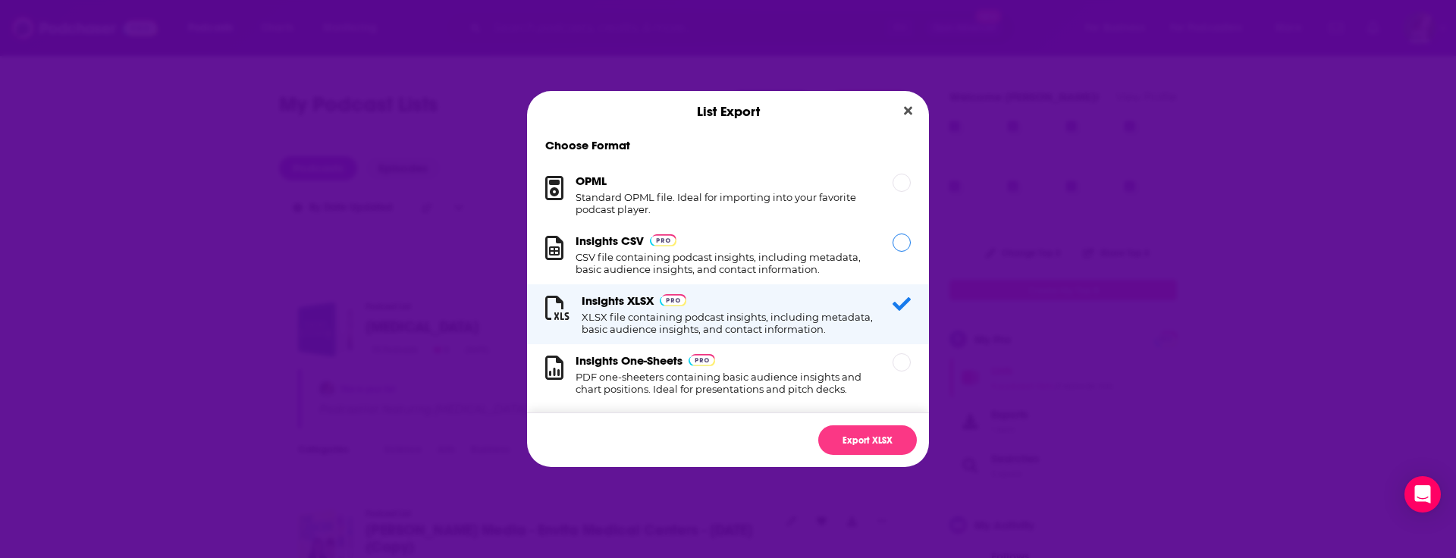
click at [744, 249] on div "Insights CSV CSV file containing podcast insights, including metadata, basic au…" at bounding box center [725, 255] width 299 height 42
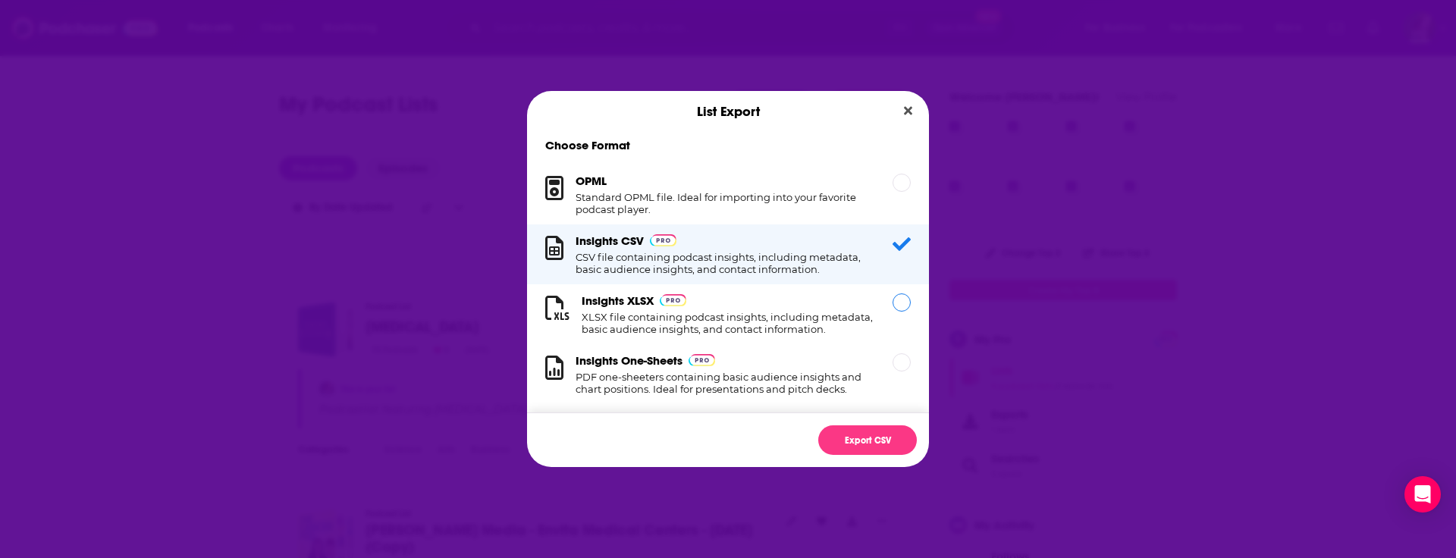
click at [803, 311] on h1 "XLSX file containing podcast insights, including metadata, basic audience insig…" at bounding box center [728, 323] width 293 height 24
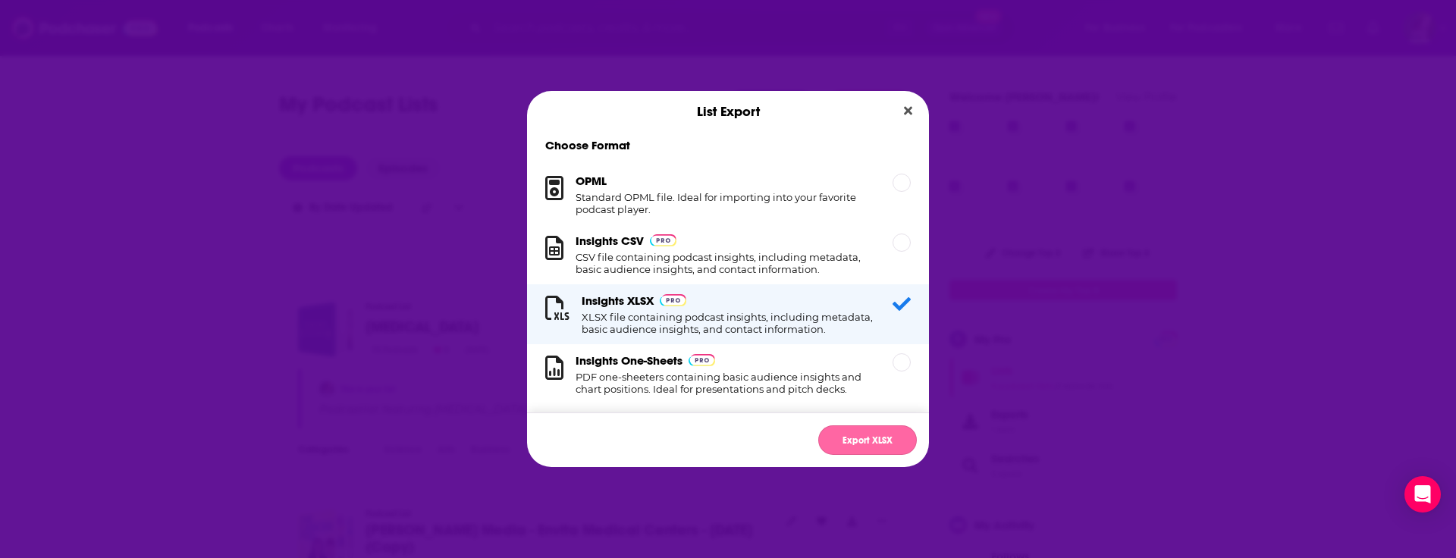
click at [869, 430] on button "Export XLSX" at bounding box center [867, 440] width 99 height 30
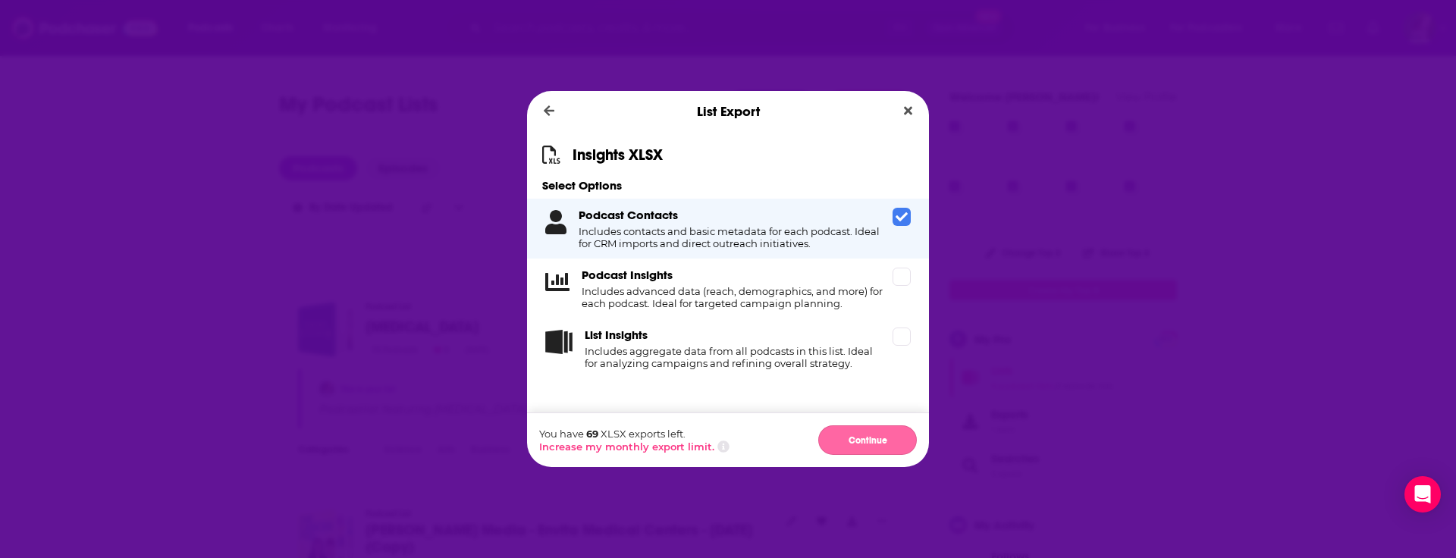
click at [866, 441] on button "Continue" at bounding box center [867, 440] width 99 height 30
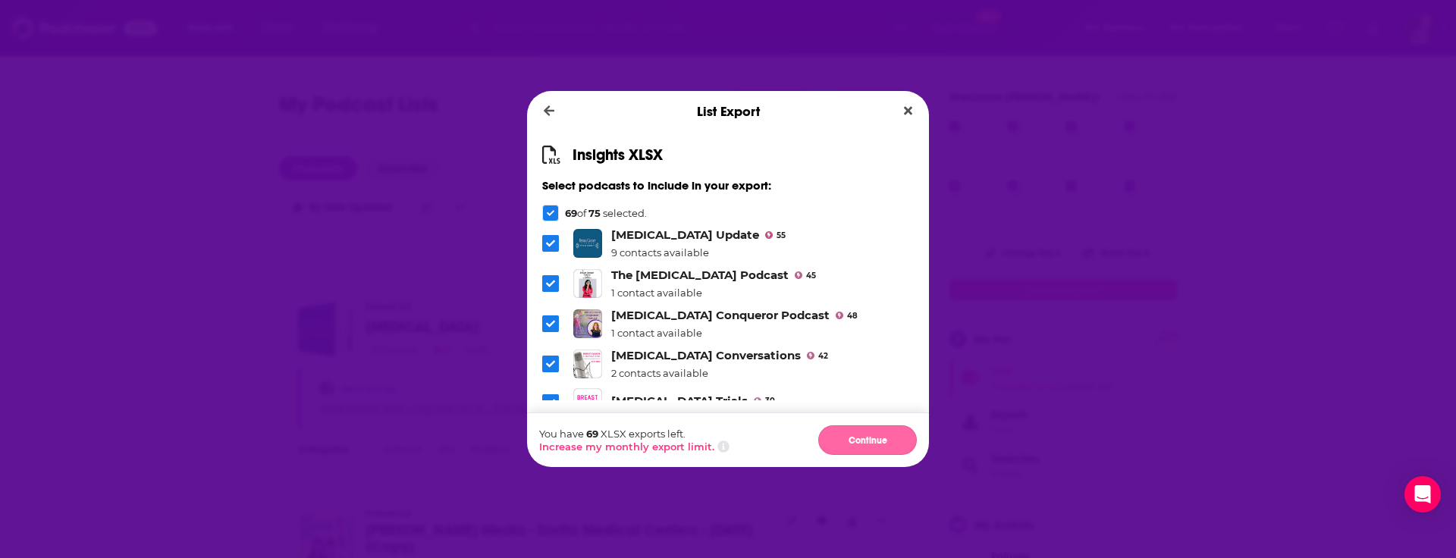
click at [856, 445] on button "Continue" at bounding box center [867, 440] width 99 height 30
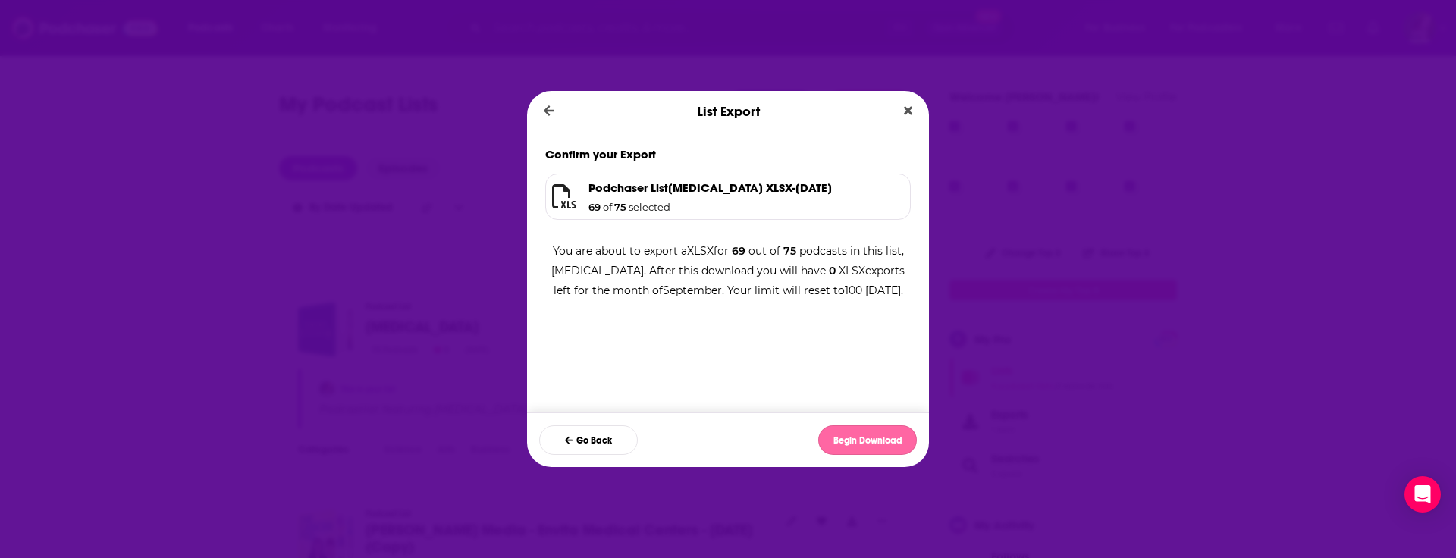
click at [880, 440] on button "Begin Download" at bounding box center [867, 440] width 99 height 30
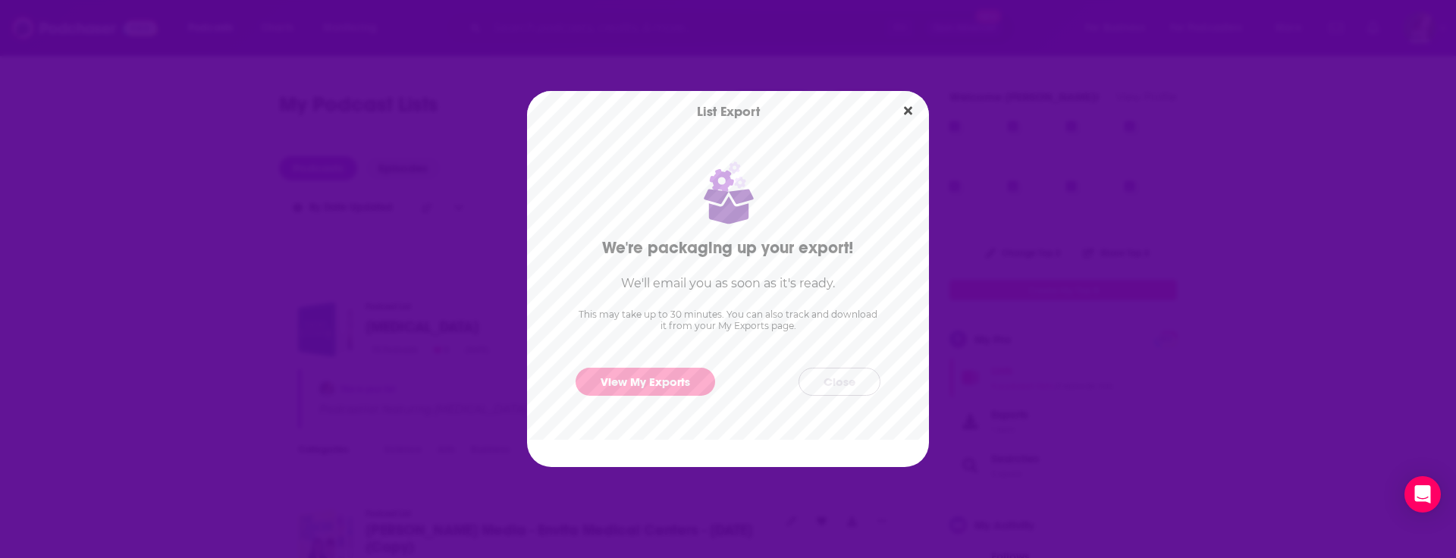
click at [845, 379] on button "Close" at bounding box center [839, 382] width 82 height 28
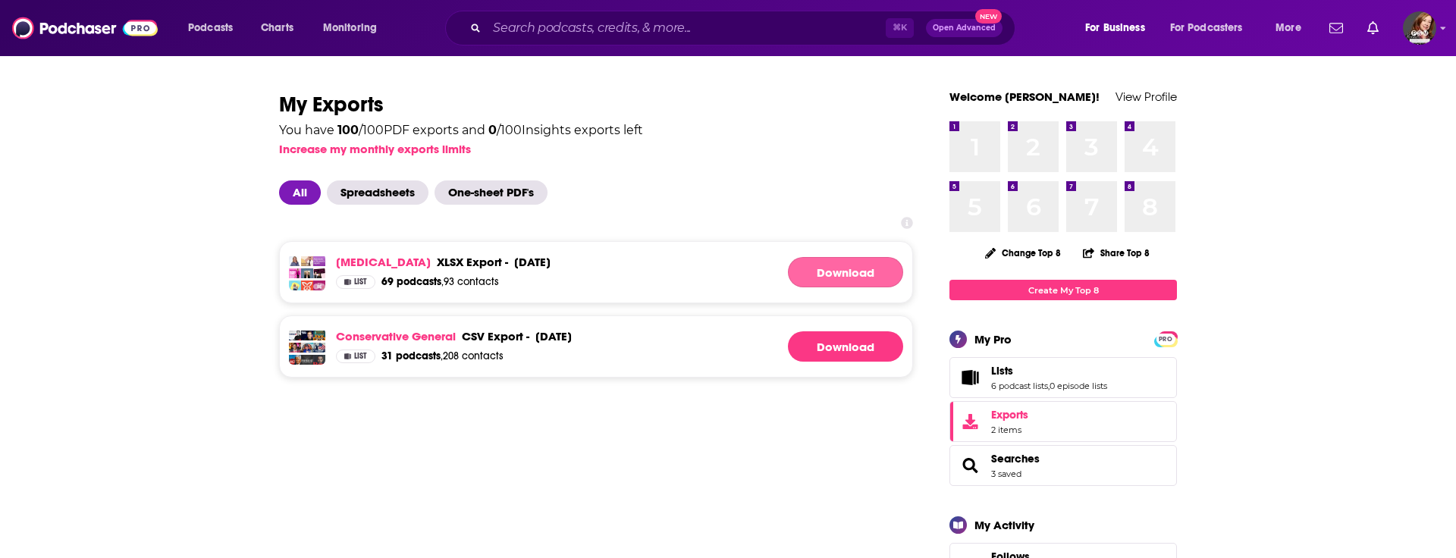
click at [844, 277] on link "Download" at bounding box center [845, 272] width 115 height 30
